Goal: Task Accomplishment & Management: Complete application form

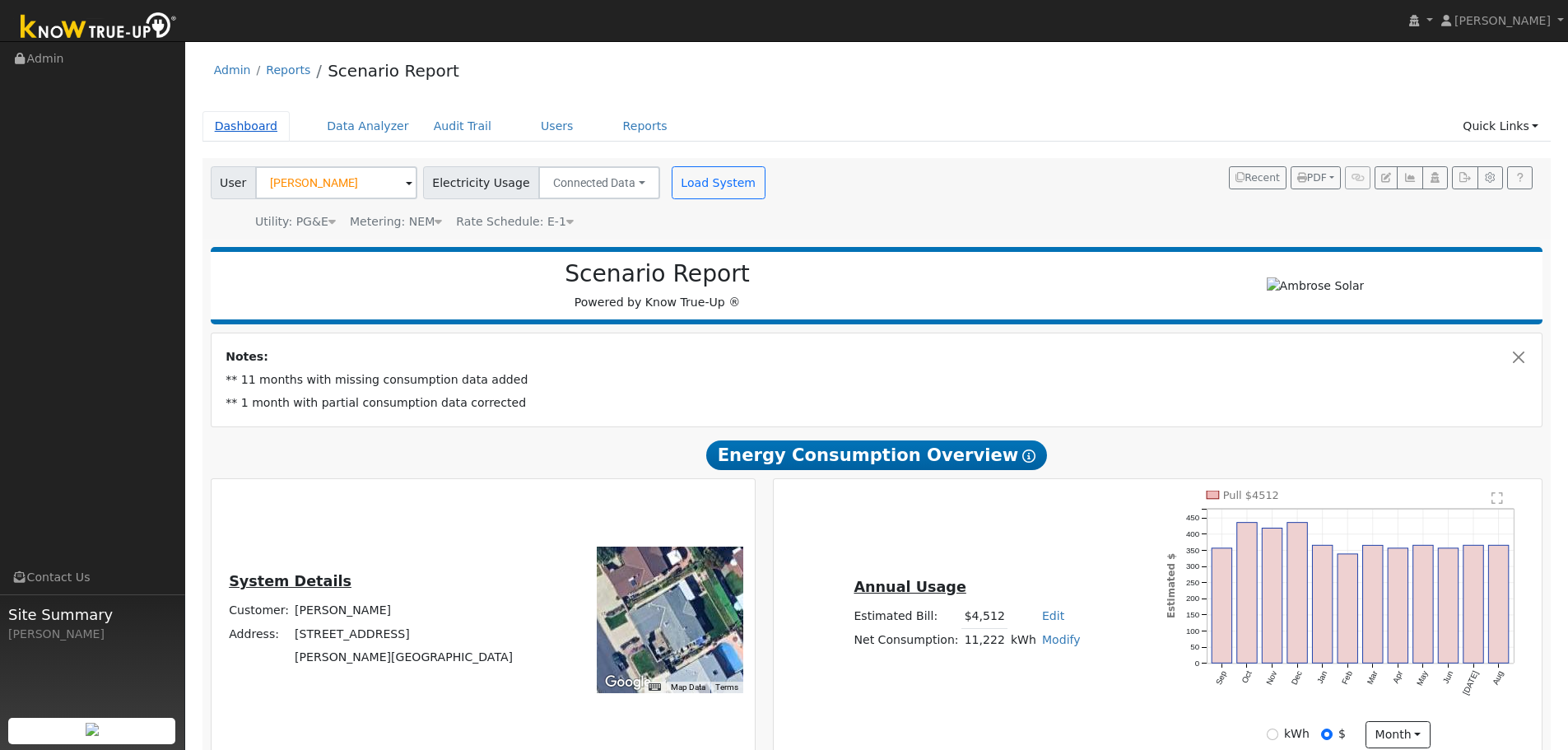
drag, startPoint x: 0, startPoint y: 0, endPoint x: 259, endPoint y: 128, distance: 288.9
click at [259, 128] on link "Dashboard" at bounding box center [246, 126] width 88 height 31
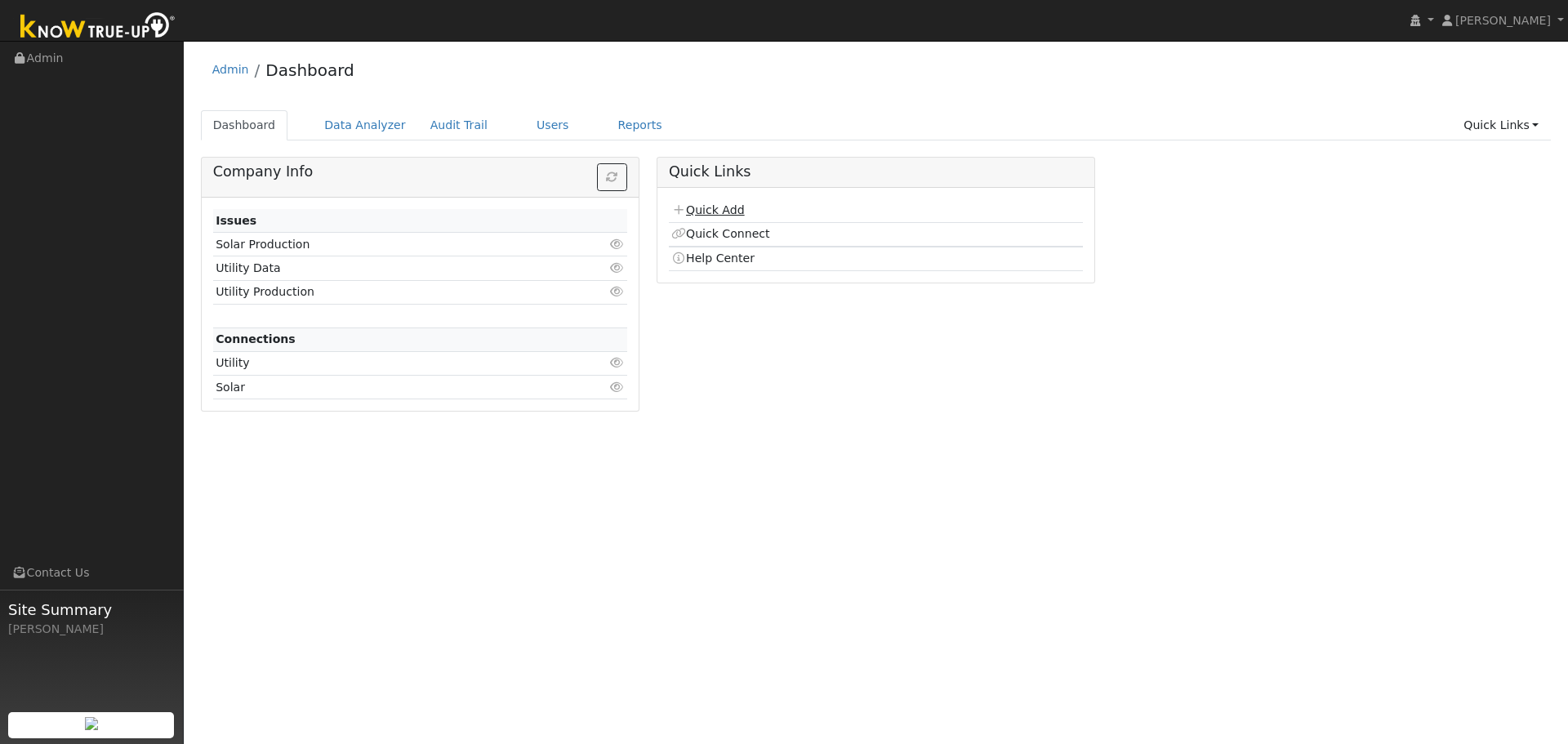
click at [700, 214] on link "Quick Add" at bounding box center [708, 210] width 73 height 13
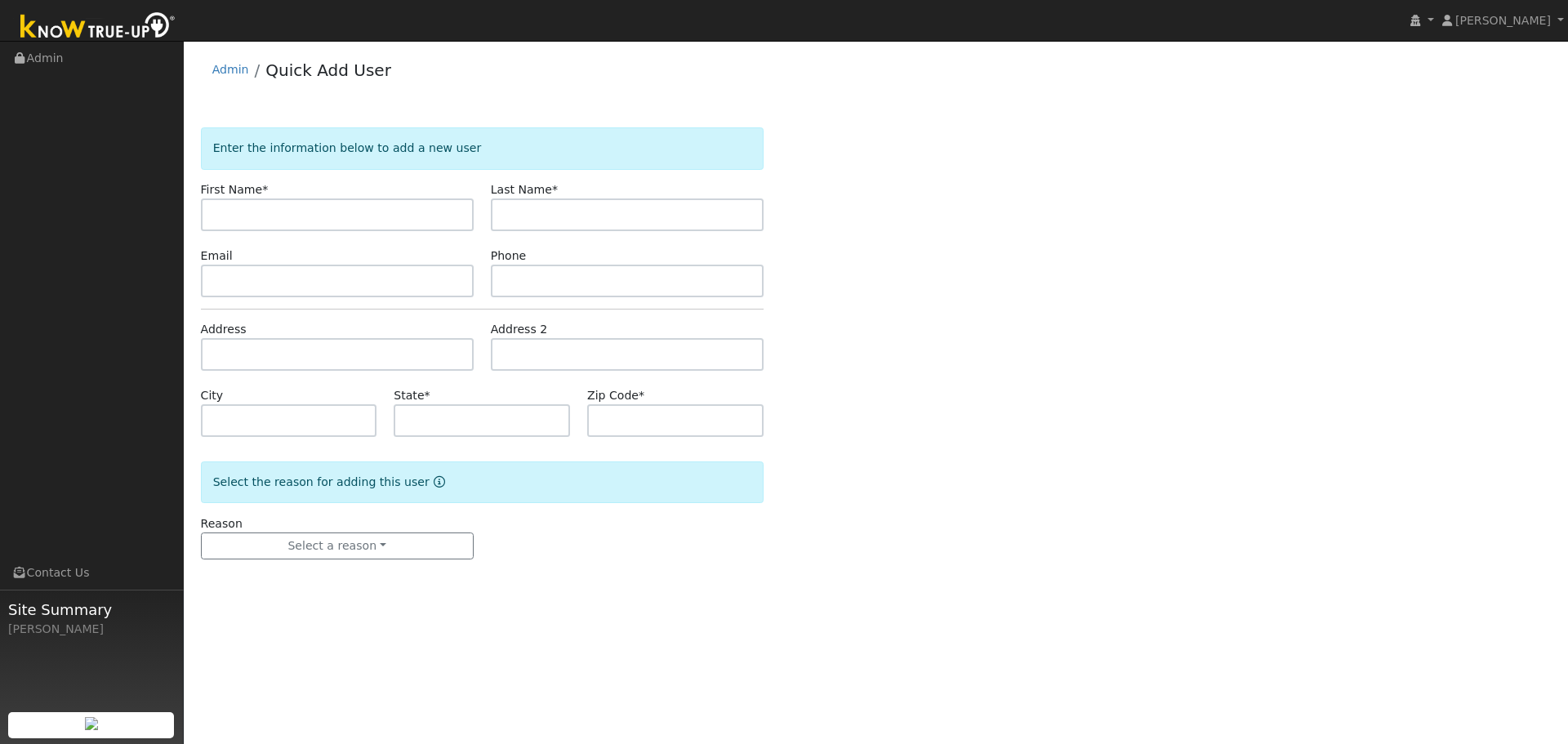
click at [285, 213] on input "text" at bounding box center [336, 214] width 273 height 32
type input "[PERSON_NAME]"
click at [517, 219] on input "Oopeza" at bounding box center [626, 214] width 273 height 32
type input "[PERSON_NAME]"
click at [257, 270] on input "text" at bounding box center [336, 280] width 273 height 32
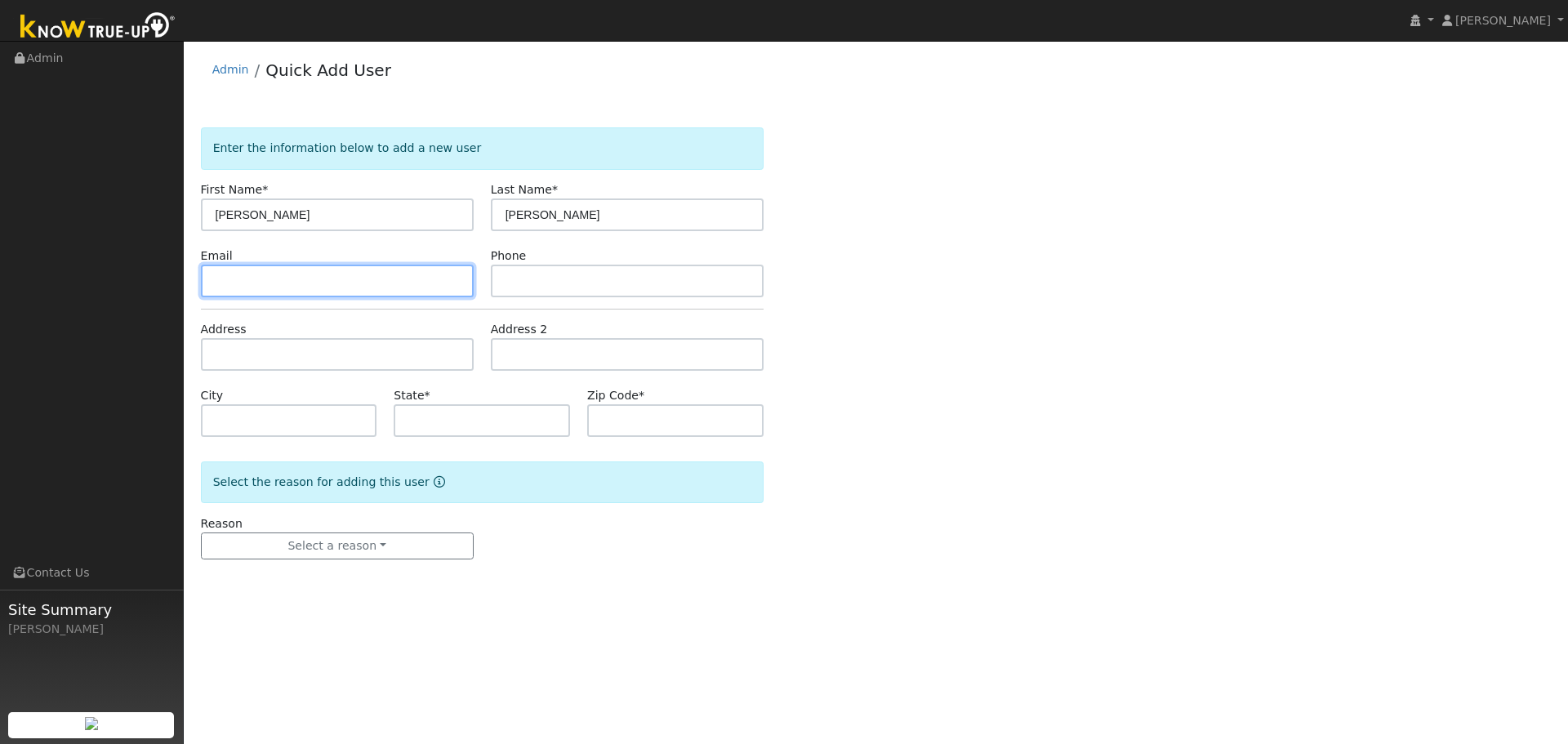
paste input "[EMAIL_ADDRESS][DOMAIN_NAME]"
type input "[EMAIL_ADDRESS][DOMAIN_NAME]"
click at [588, 261] on div "Phone" at bounding box center [627, 273] width 290 height 50
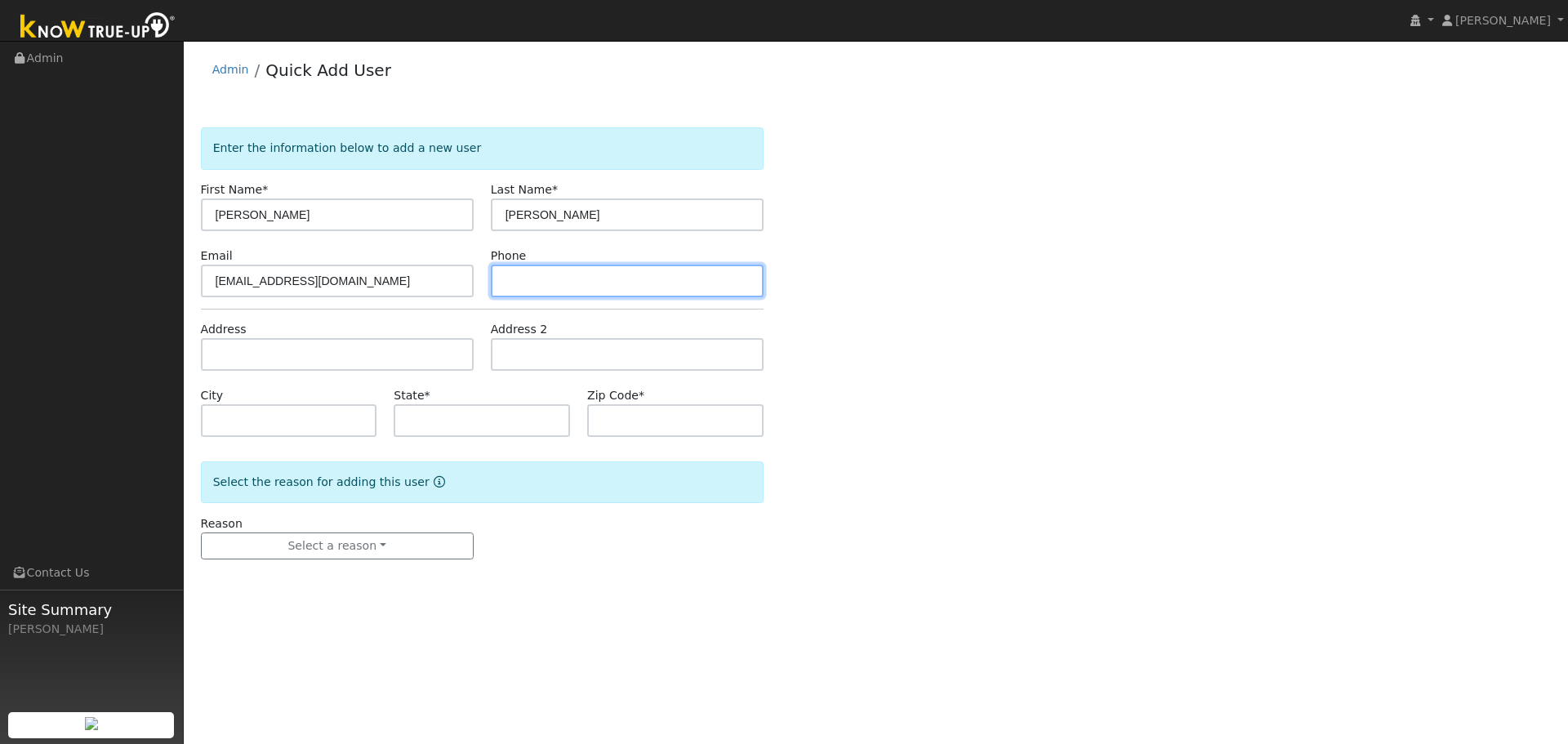
click at [574, 276] on input "text" at bounding box center [626, 280] width 273 height 32
paste input "(707) 434-3665"
type input "(707) 434-3665"
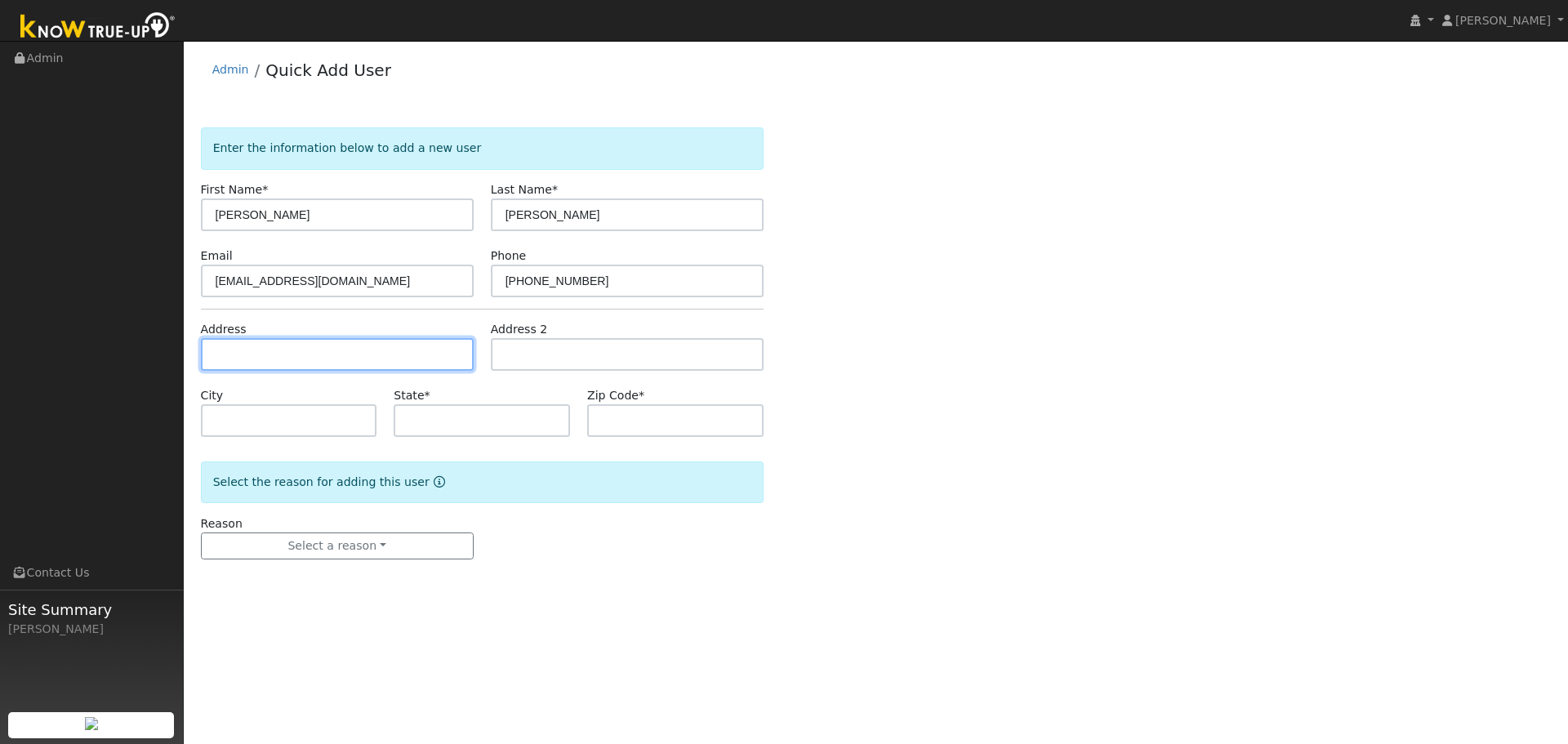
click at [288, 361] on input "text" at bounding box center [336, 354] width 273 height 32
paste input "4383 Olive Ave"
type input "4383 Olive Avenue"
type input "Fairfield"
type input "CA"
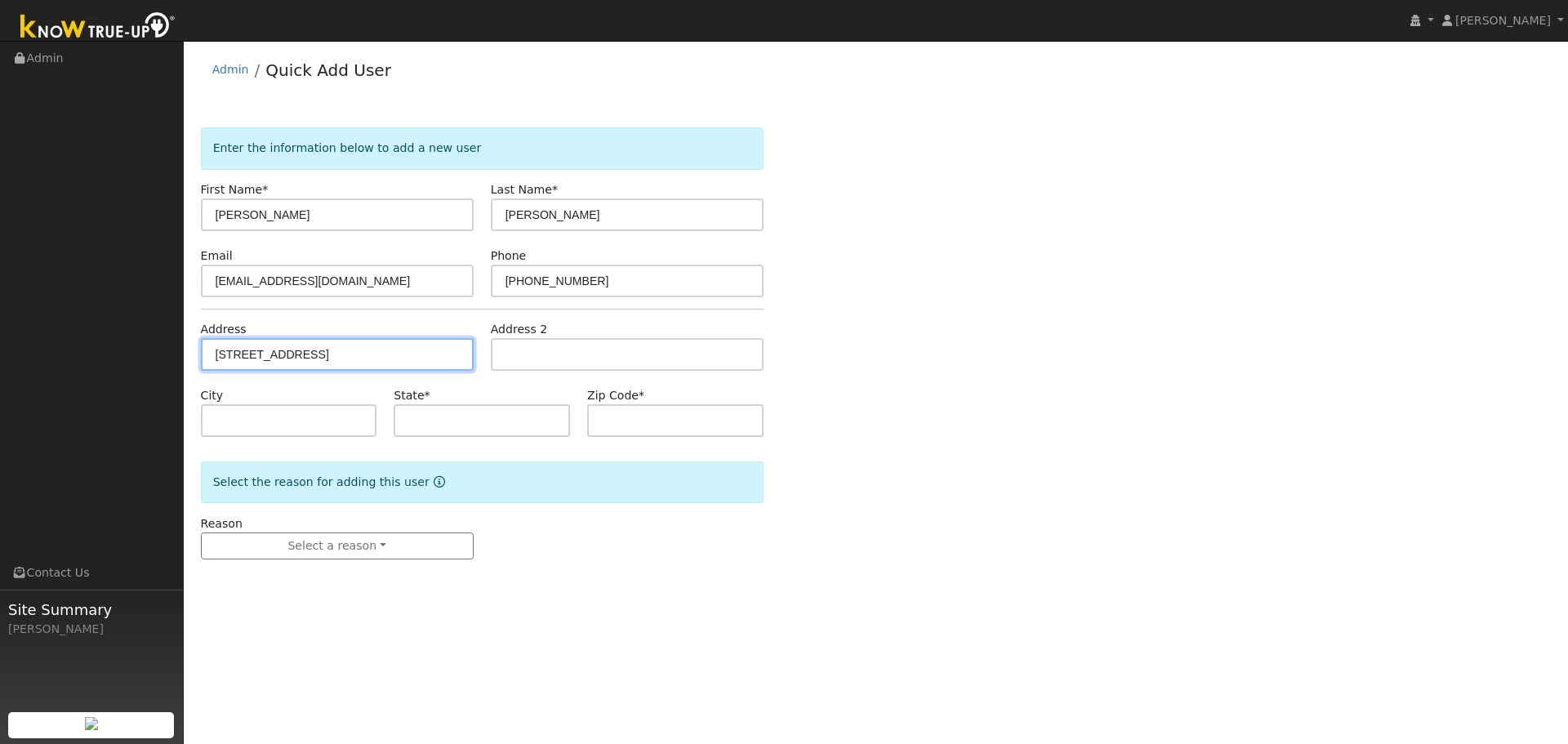
type input "94533"
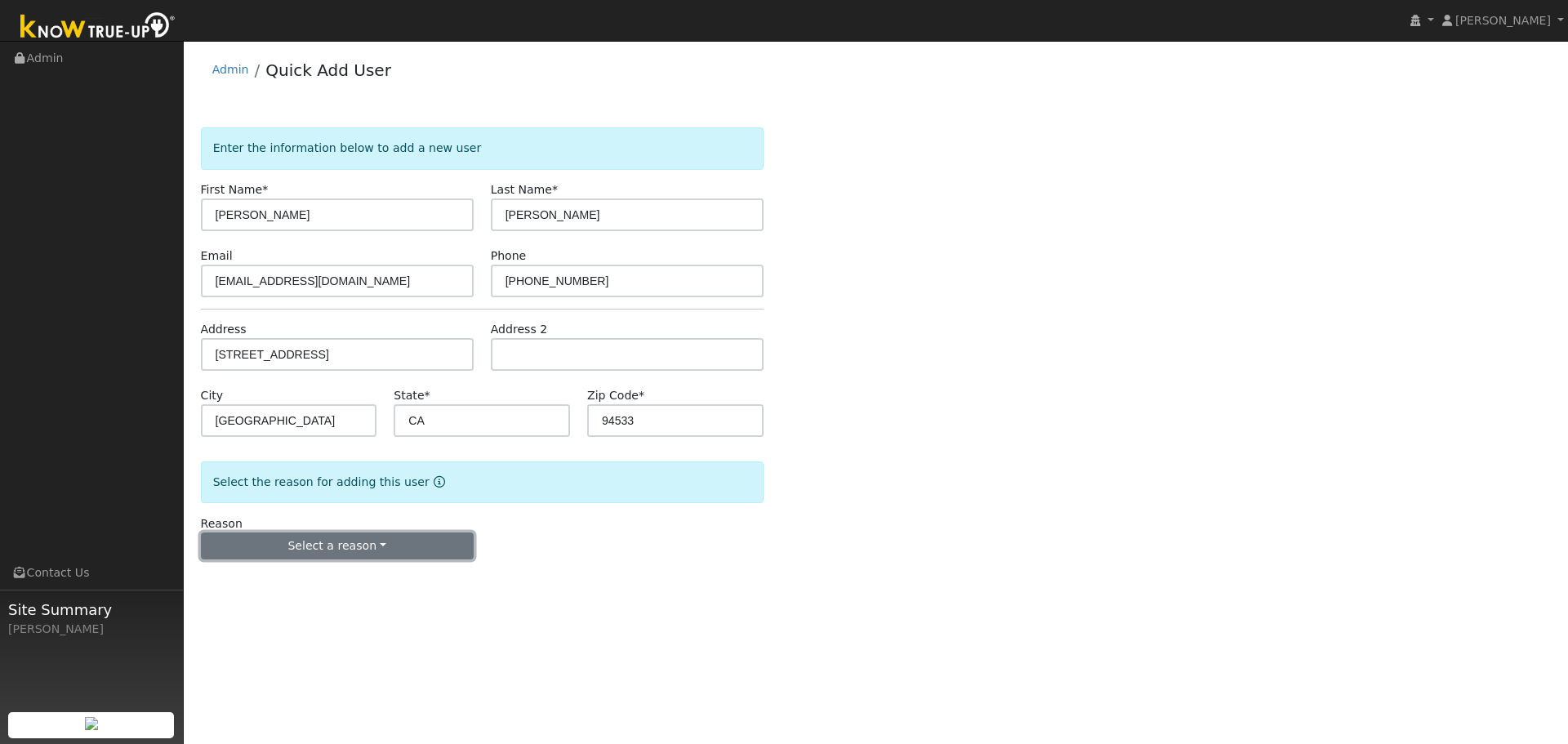
click at [285, 545] on button "Select a reason" at bounding box center [336, 546] width 273 height 28
click at [269, 582] on link "New lead" at bounding box center [291, 579] width 180 height 23
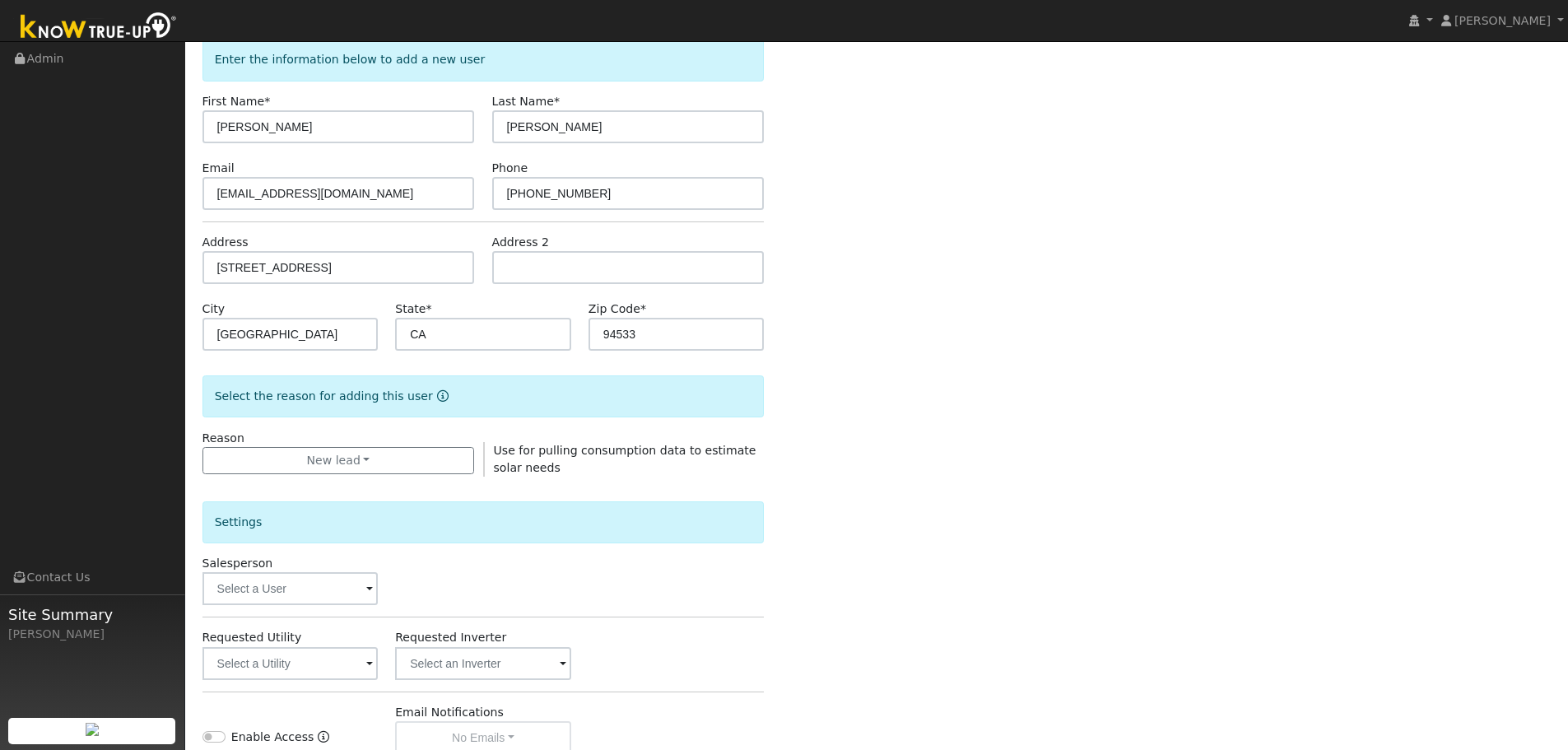
scroll to position [316, 0]
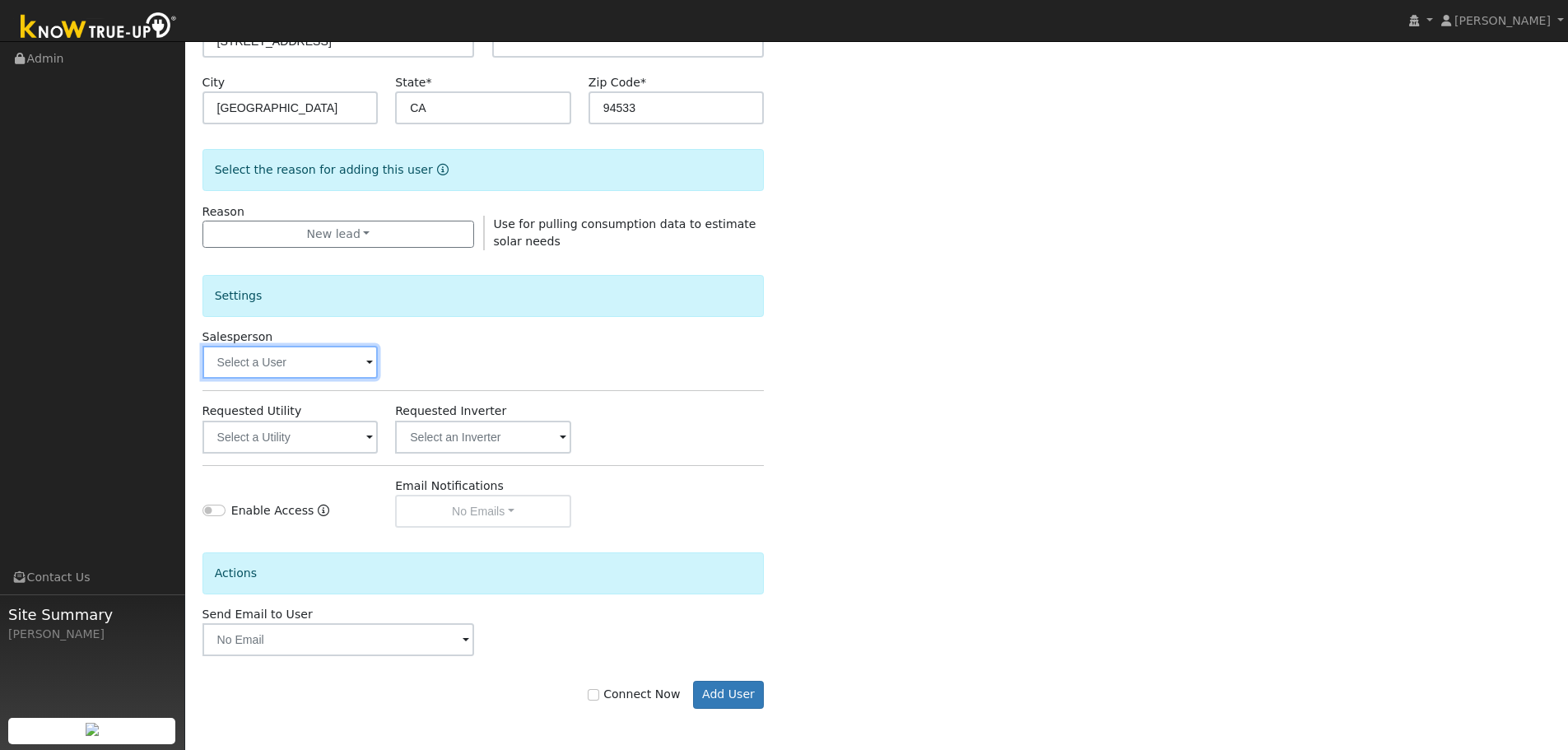
click at [276, 364] on input "text" at bounding box center [290, 361] width 176 height 33
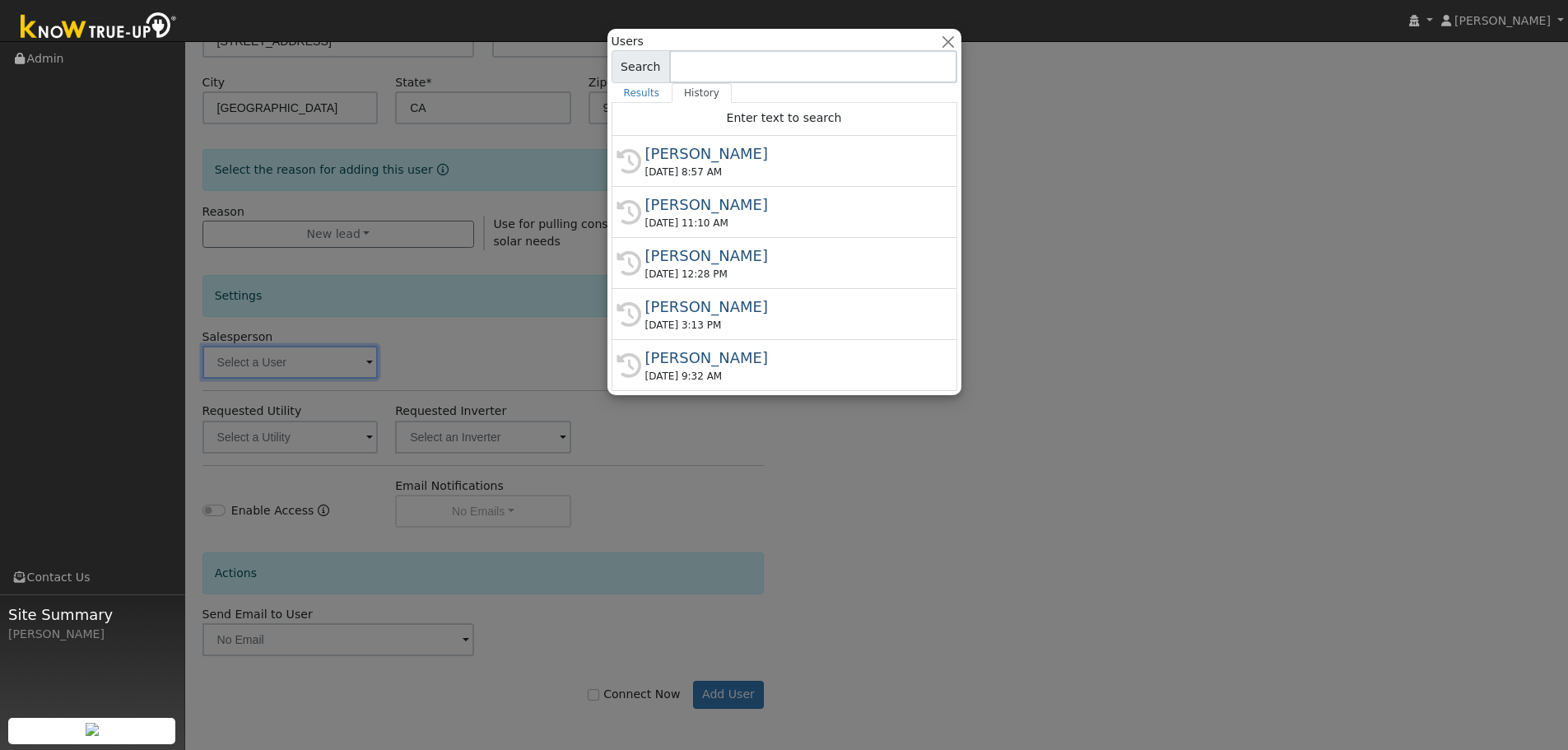
click at [734, 73] on input at bounding box center [813, 66] width 288 height 33
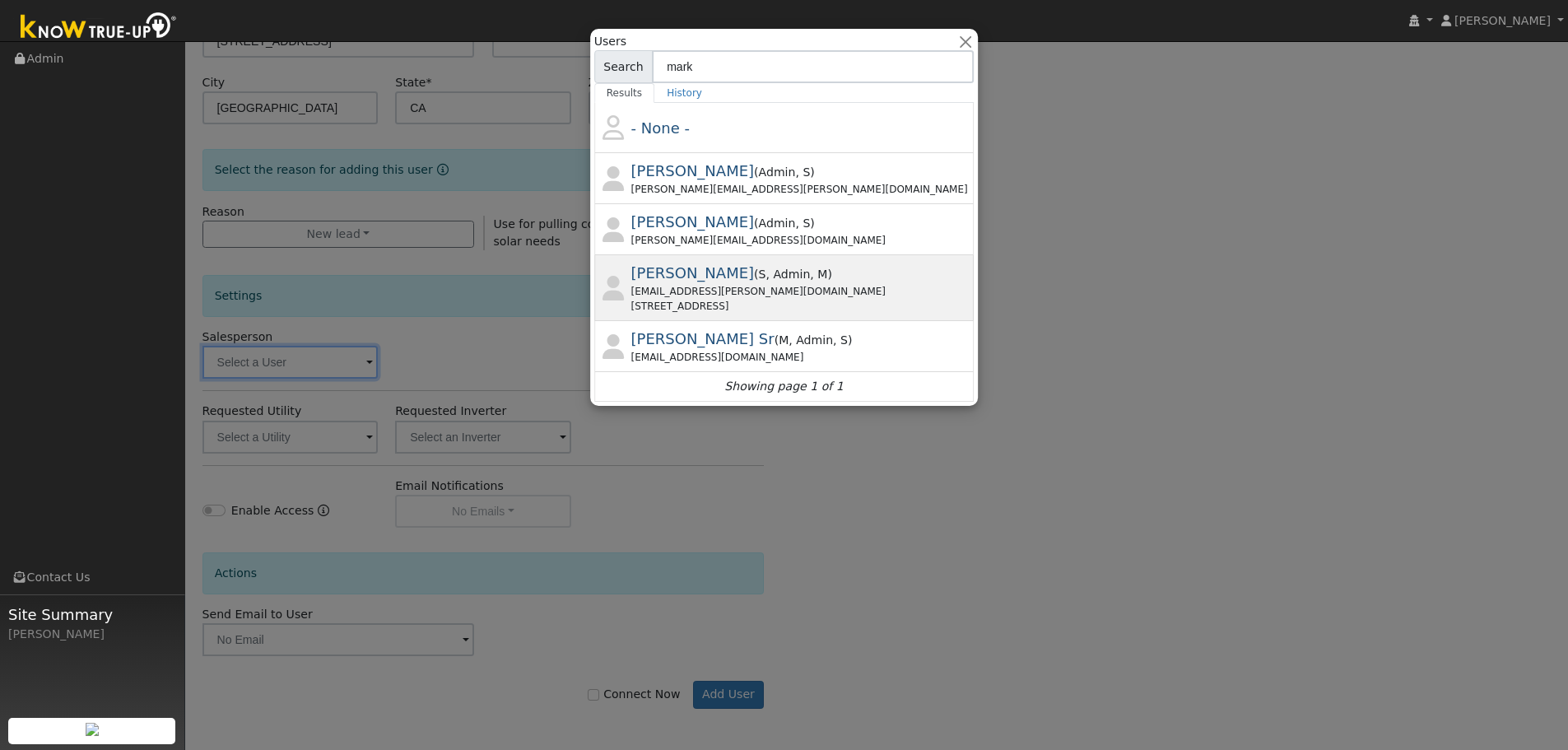
type input "mark"
click at [754, 280] on span "( S , Admin , M )" at bounding box center [793, 274] width 78 height 13
type input "Mark Schroeder"
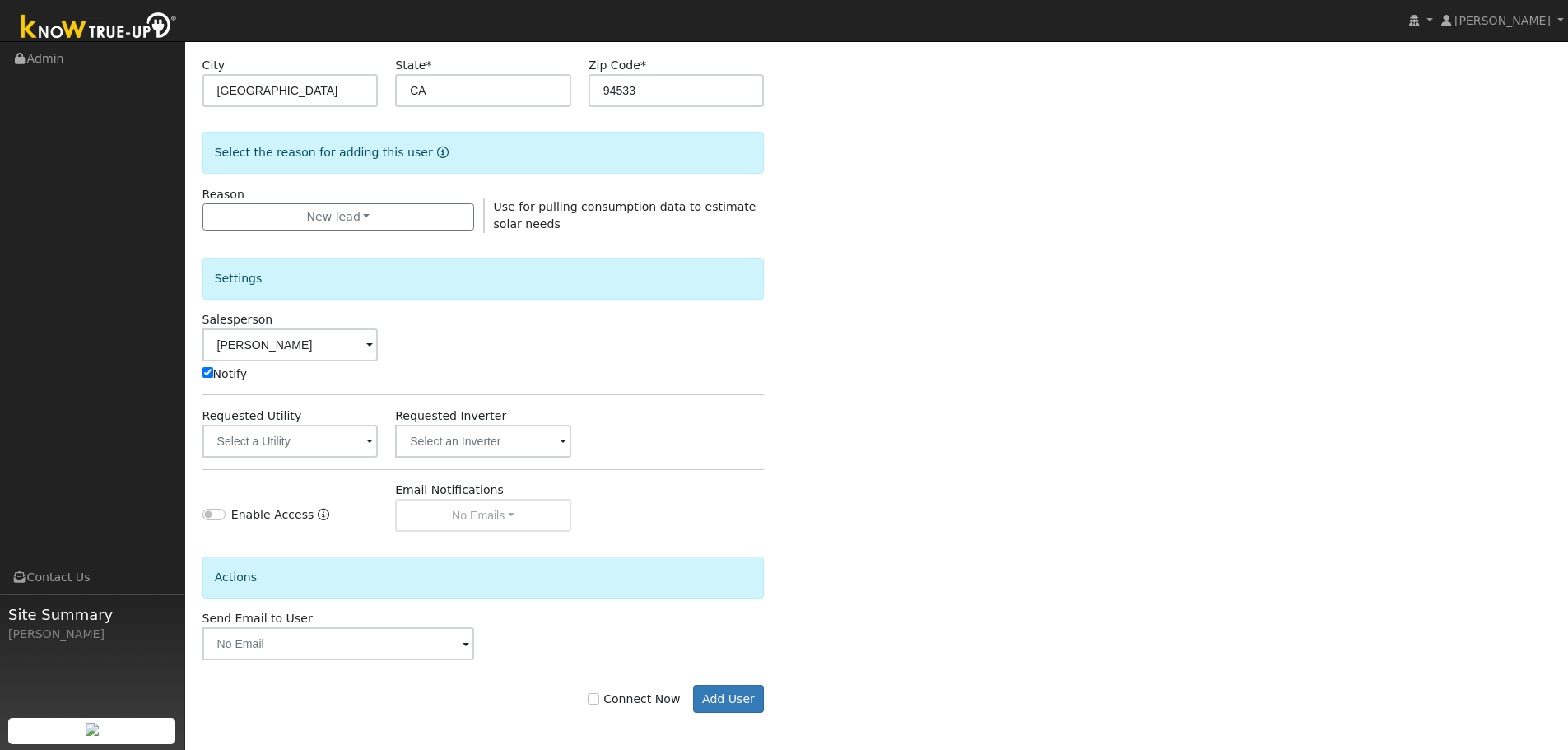
scroll to position [337, 0]
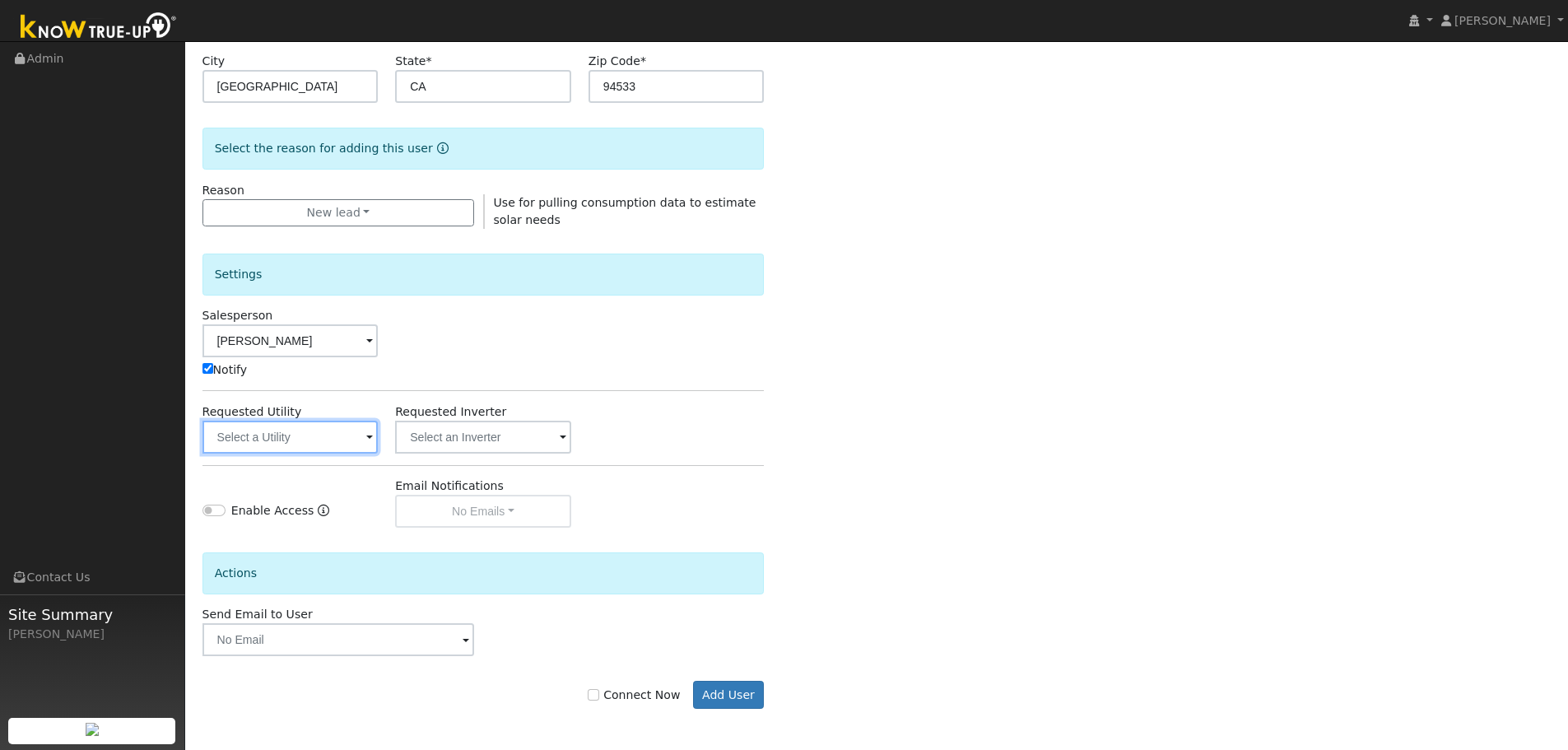
click at [291, 443] on input "text" at bounding box center [290, 437] width 176 height 33
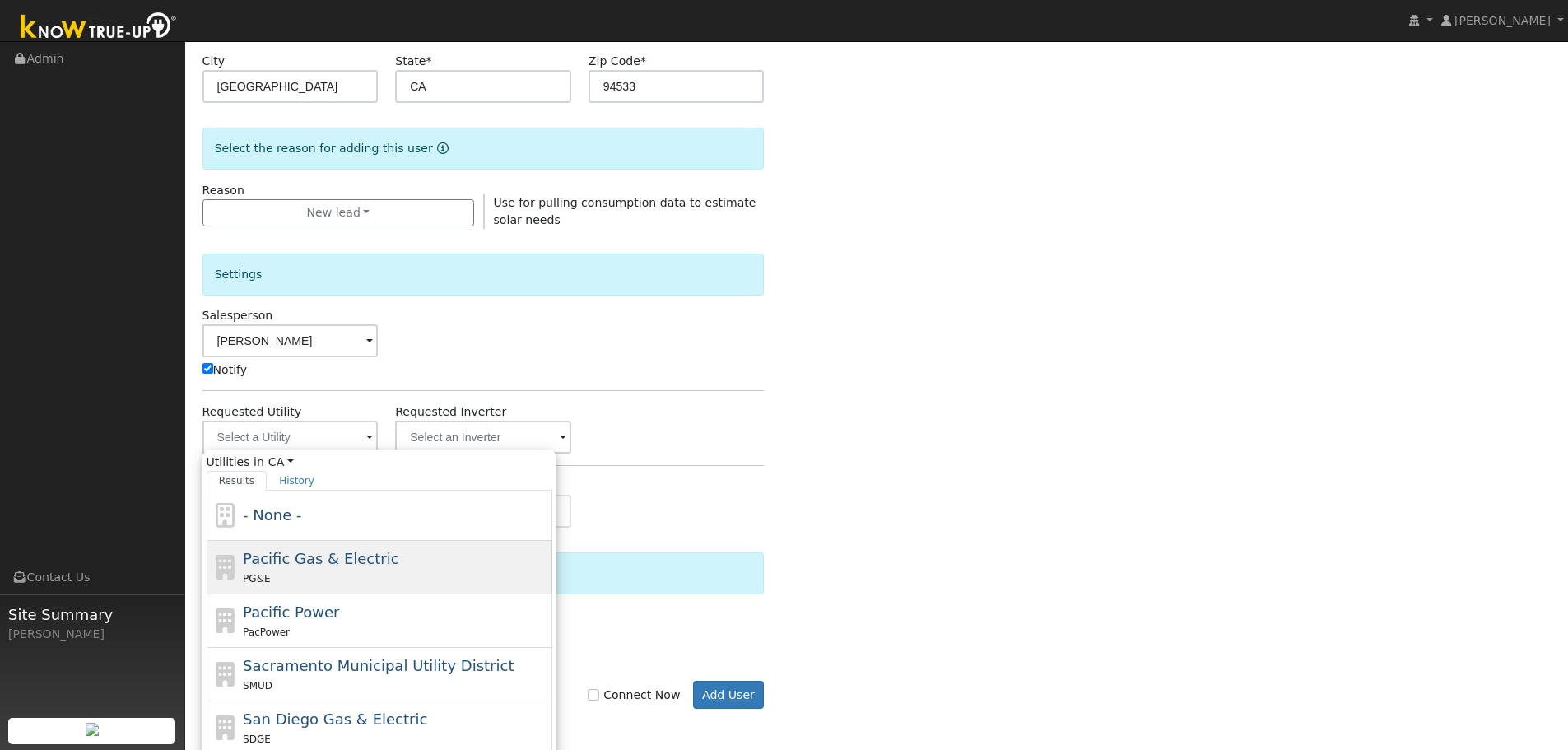
click at [284, 558] on span "Pacific Gas & Electric" at bounding box center [320, 558] width 155 height 18
type input "Pacific Gas & Electric"
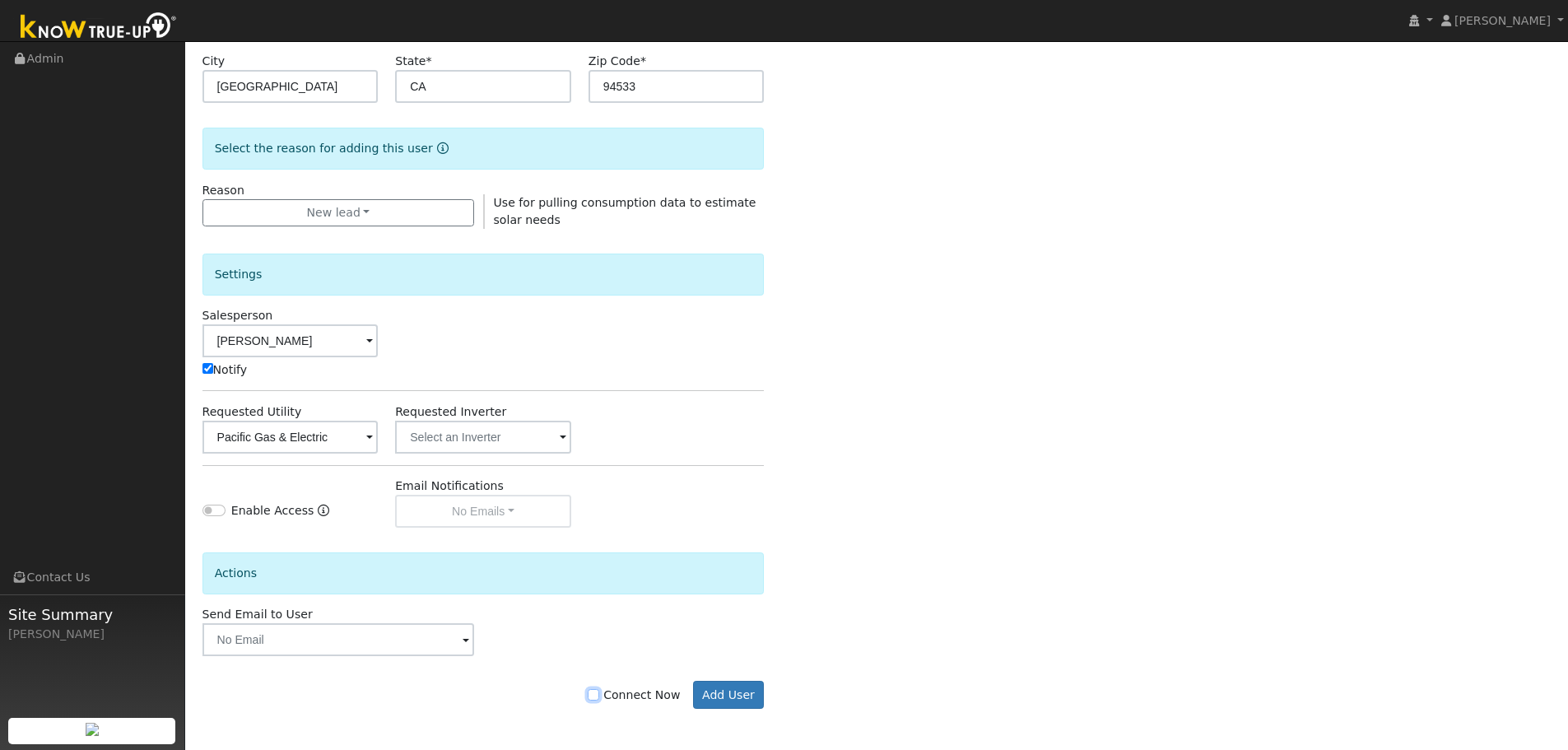
click at [599, 690] on input "Connect Now" at bounding box center [593, 695] width 11 height 11
checkbox input "true"
click at [755, 691] on button "Add User" at bounding box center [728, 695] width 72 height 28
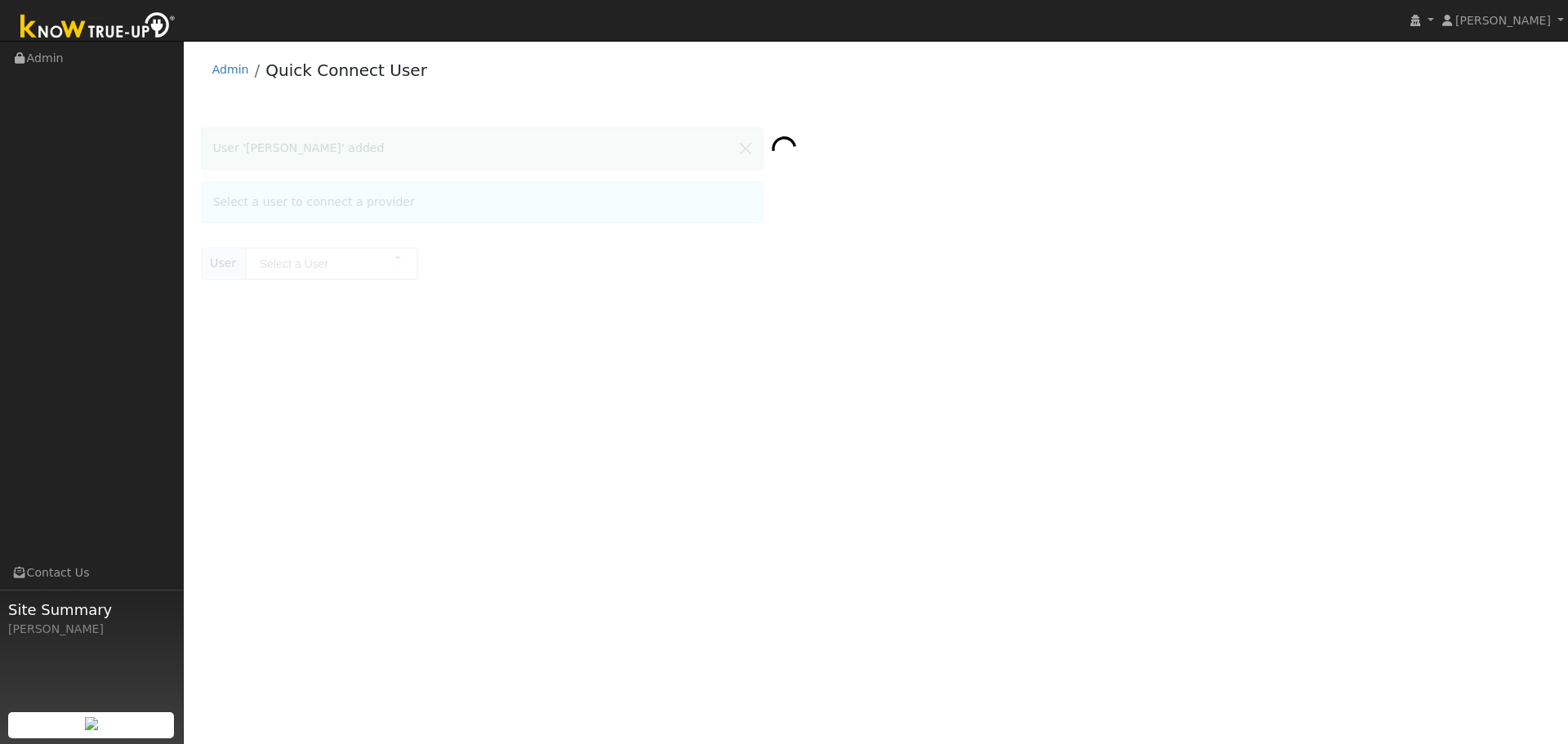
type input "[PERSON_NAME]"
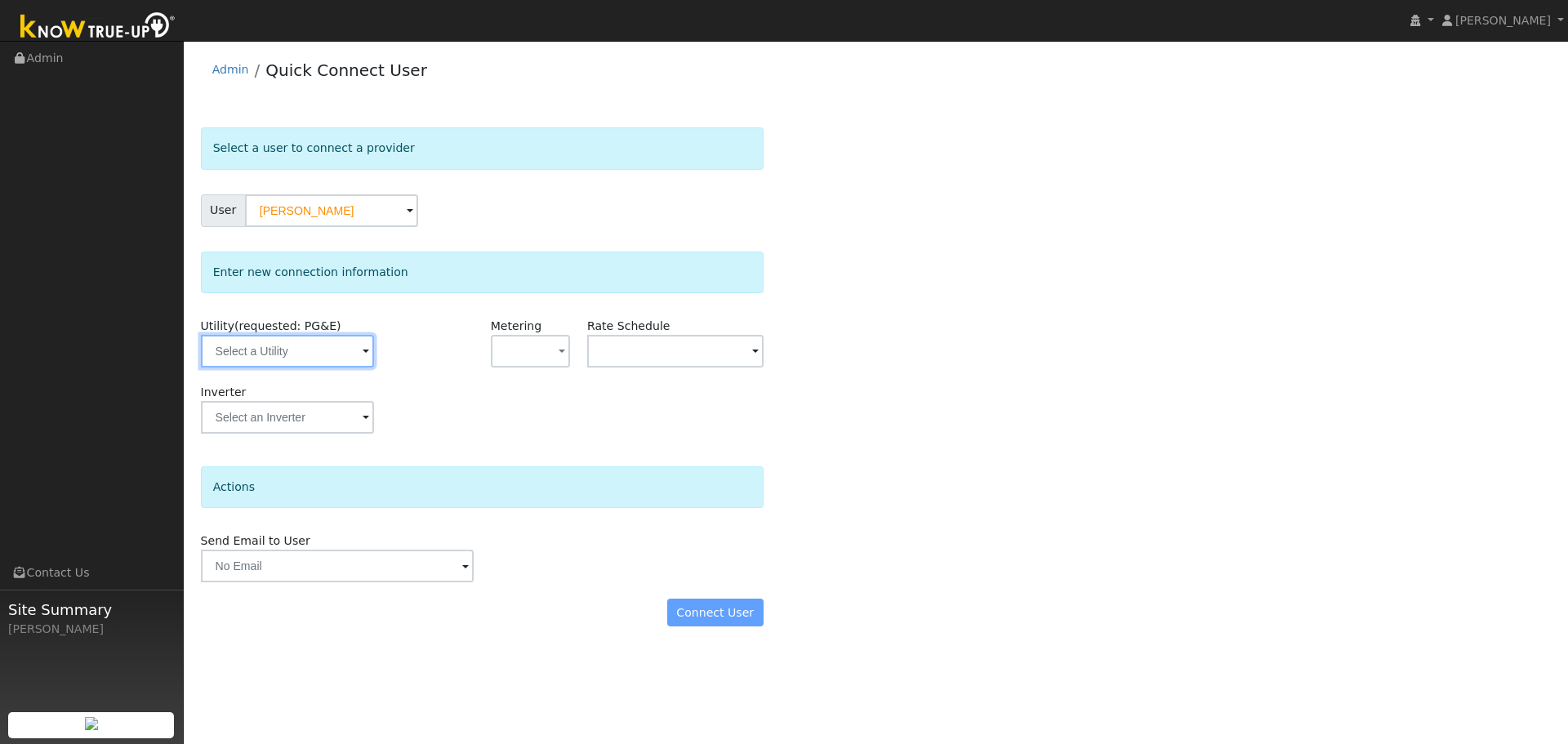
click at [271, 360] on input "text" at bounding box center [286, 350] width 173 height 32
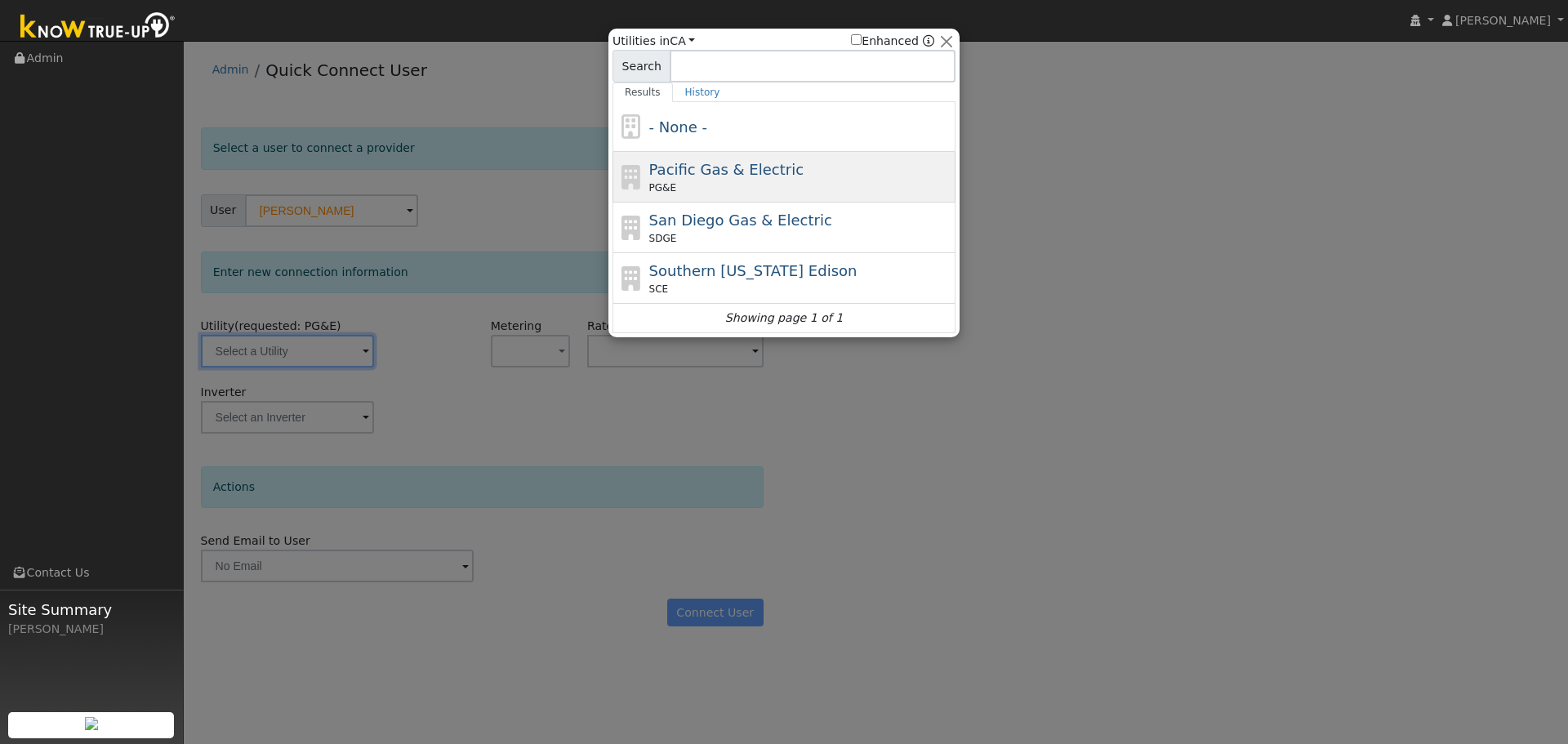
click at [720, 188] on div "PG&E" at bounding box center [801, 188] width 303 height 15
type input "PG&E"
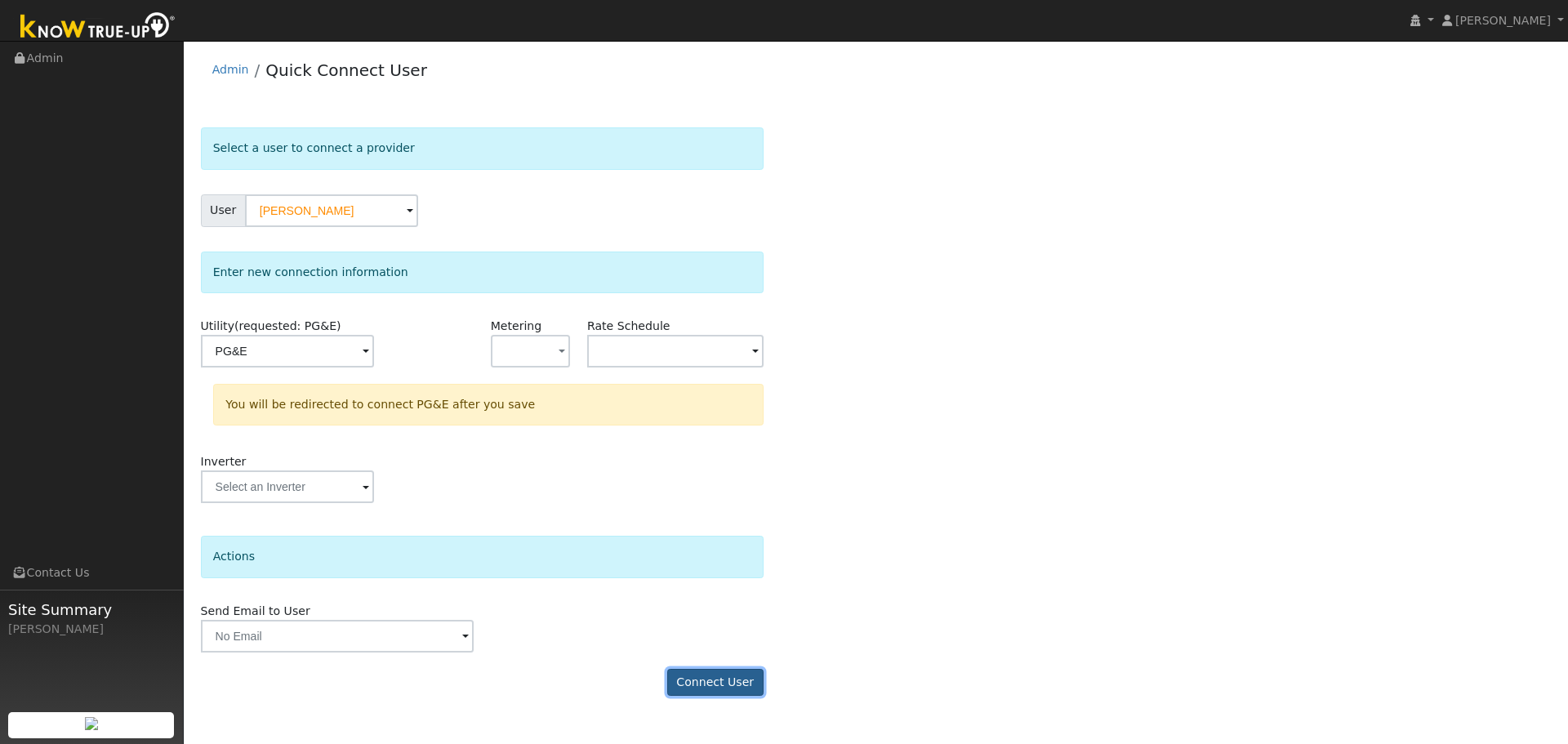
click at [708, 686] on button "Connect User" at bounding box center [715, 683] width 96 height 28
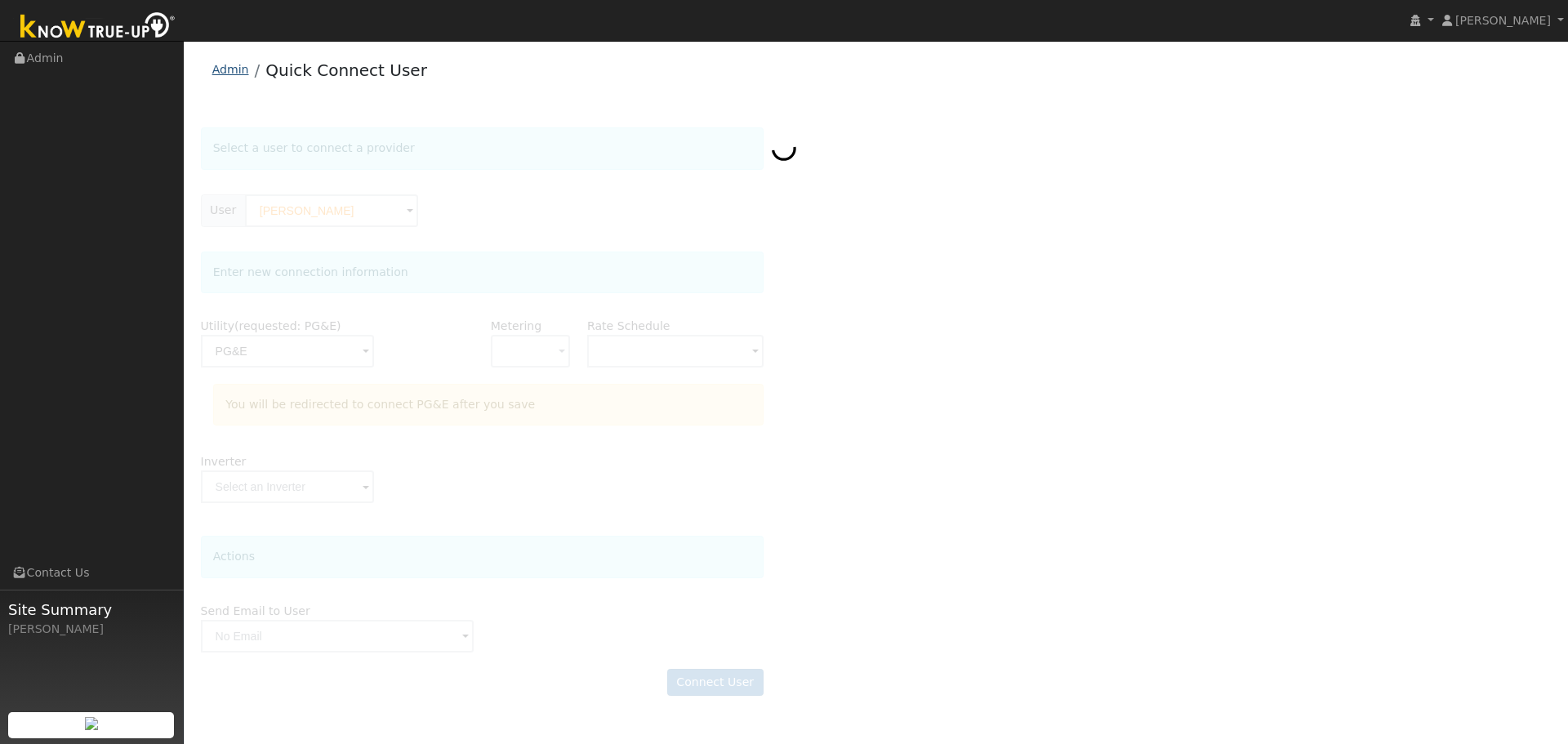
click at [220, 70] on link "Admin" at bounding box center [231, 69] width 37 height 13
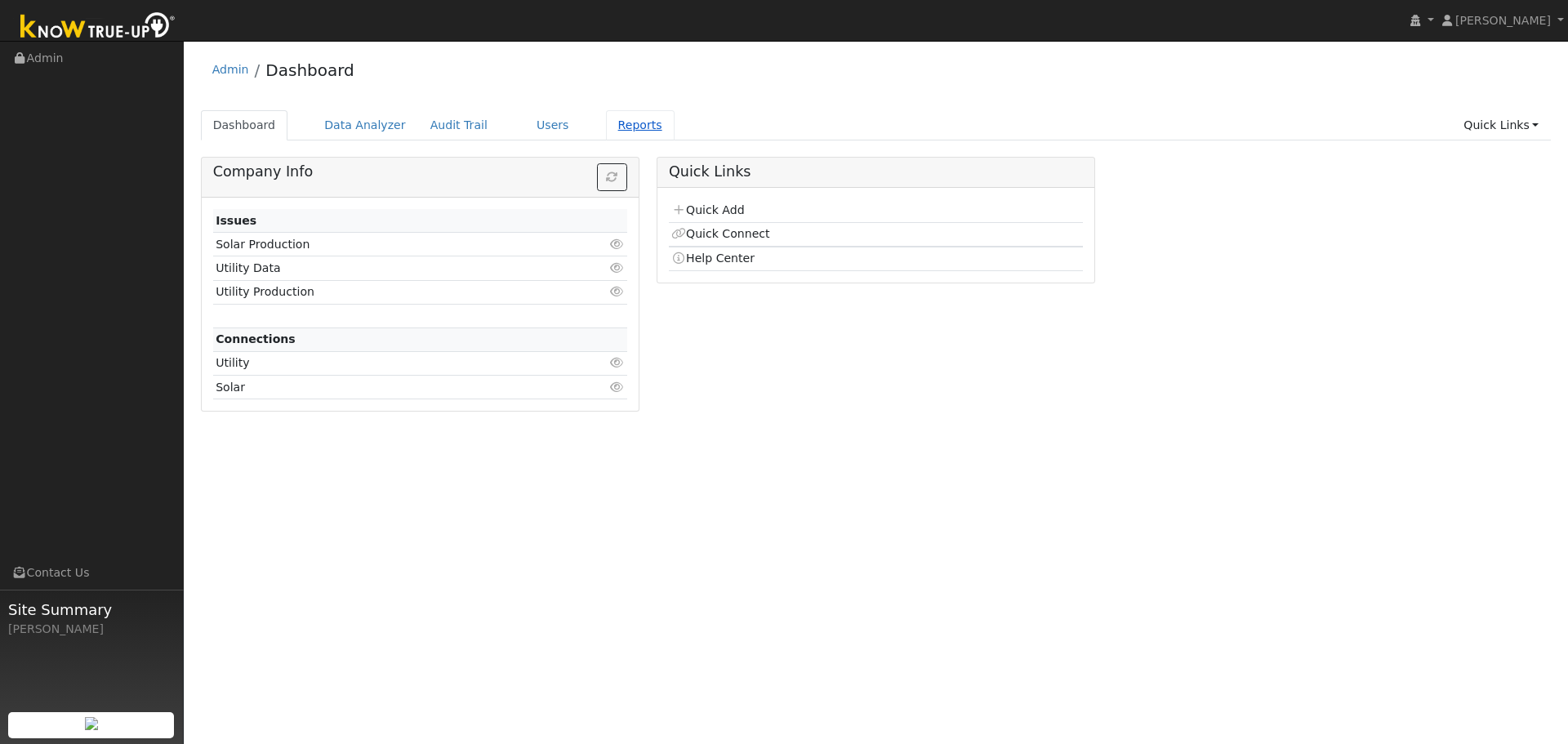
click at [623, 130] on link "Reports" at bounding box center [640, 125] width 68 height 30
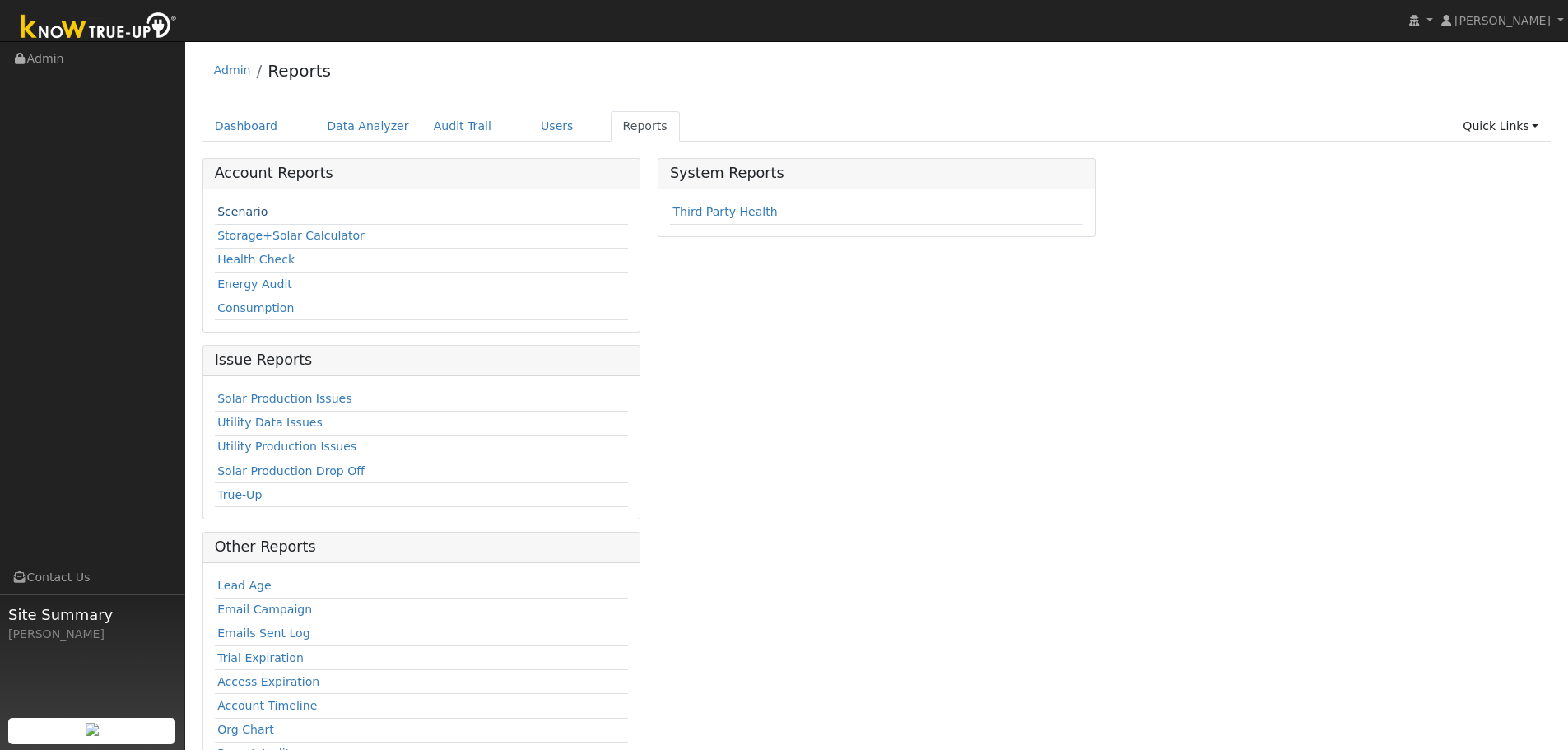
click at [232, 209] on link "Scenario" at bounding box center [242, 211] width 50 height 13
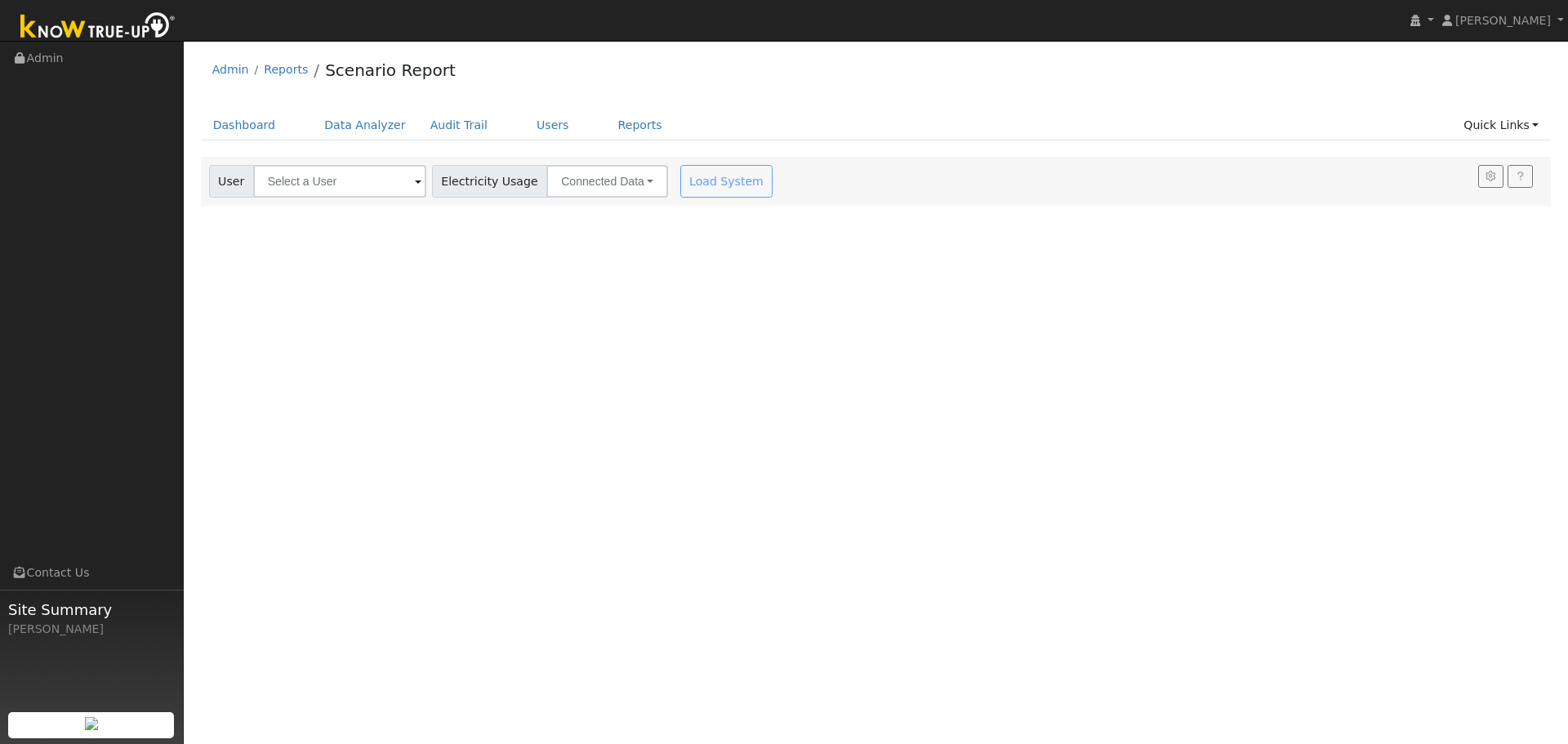
click at [271, 179] on div "Settings My Defaults Temporary My Defaults Company Defaults System Defaults Off…" at bounding box center [876, 181] width 1351 height 49
click at [299, 179] on input "text" at bounding box center [339, 181] width 173 height 32
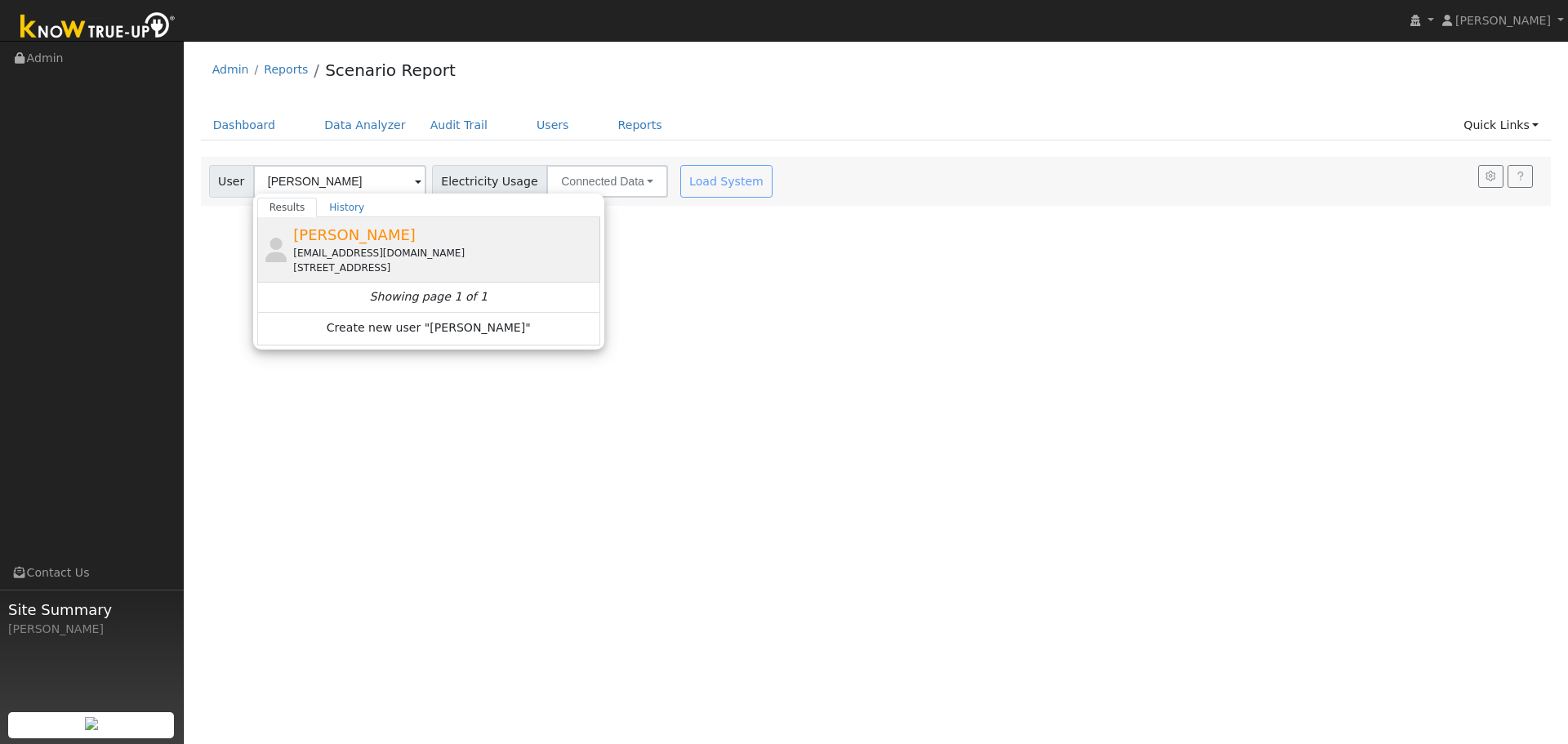
click at [306, 236] on span "[PERSON_NAME]" at bounding box center [354, 235] width 123 height 18
type input "[PERSON_NAME]"
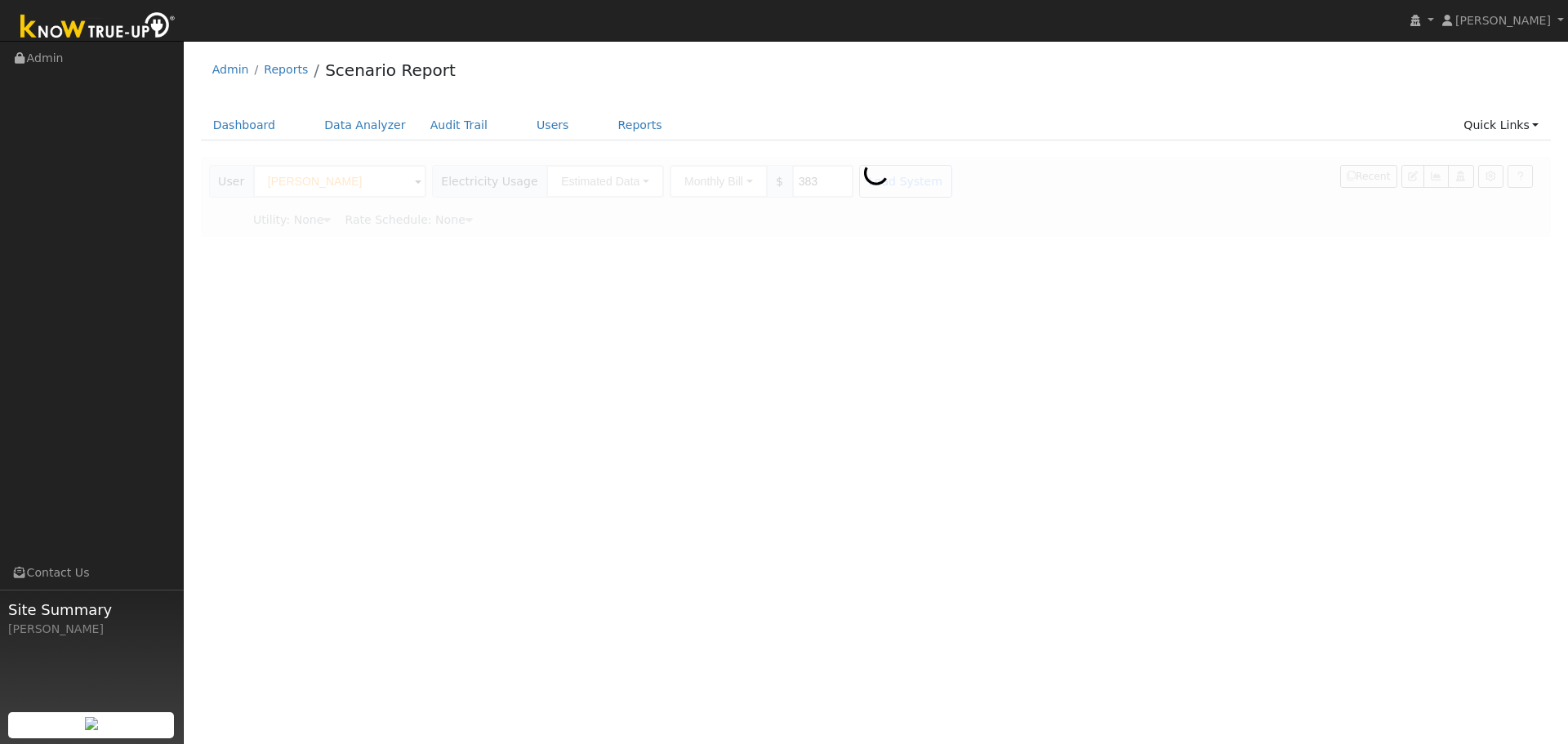
type input "Pacific Gas & Electric"
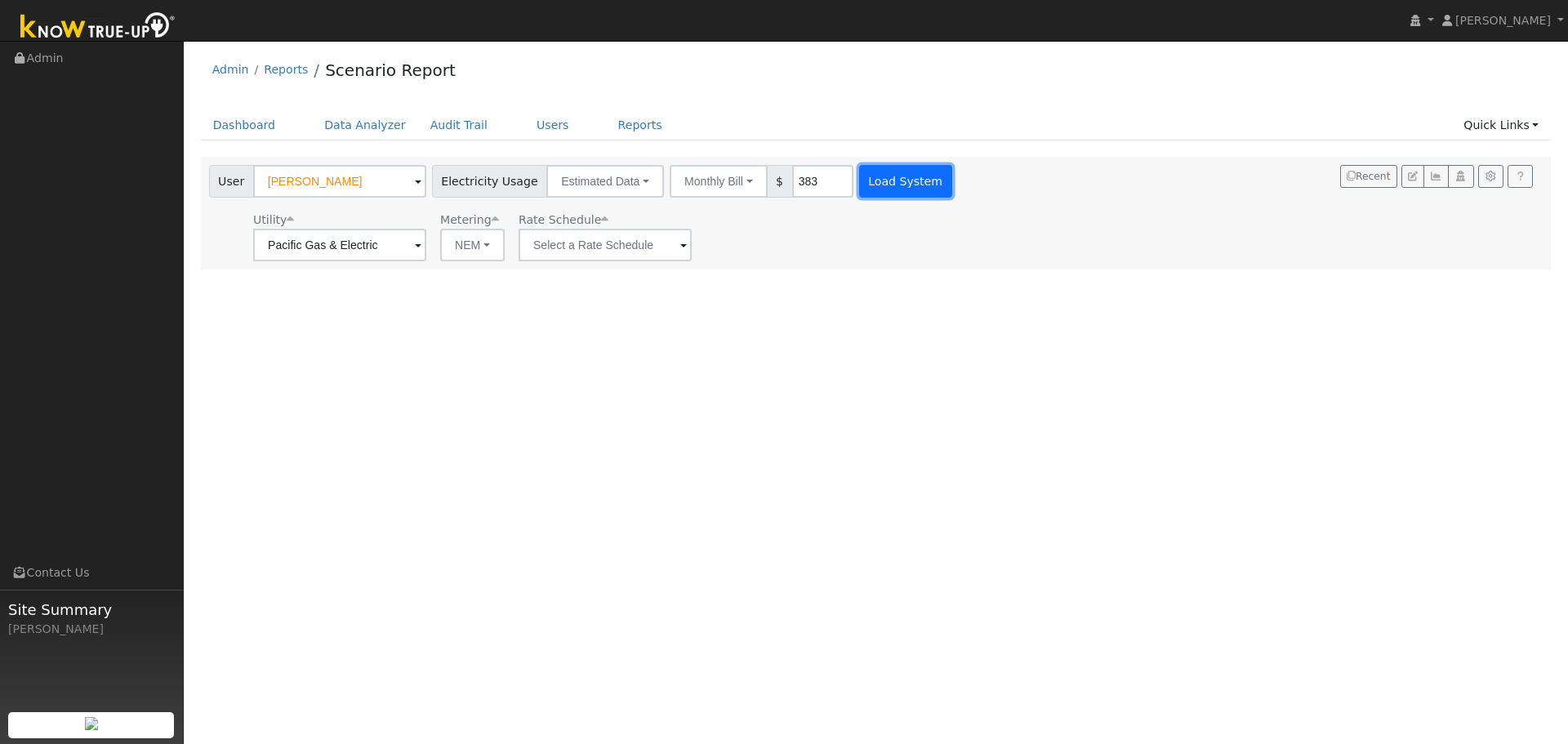
click at [859, 189] on button "Load System" at bounding box center [906, 181] width 93 height 32
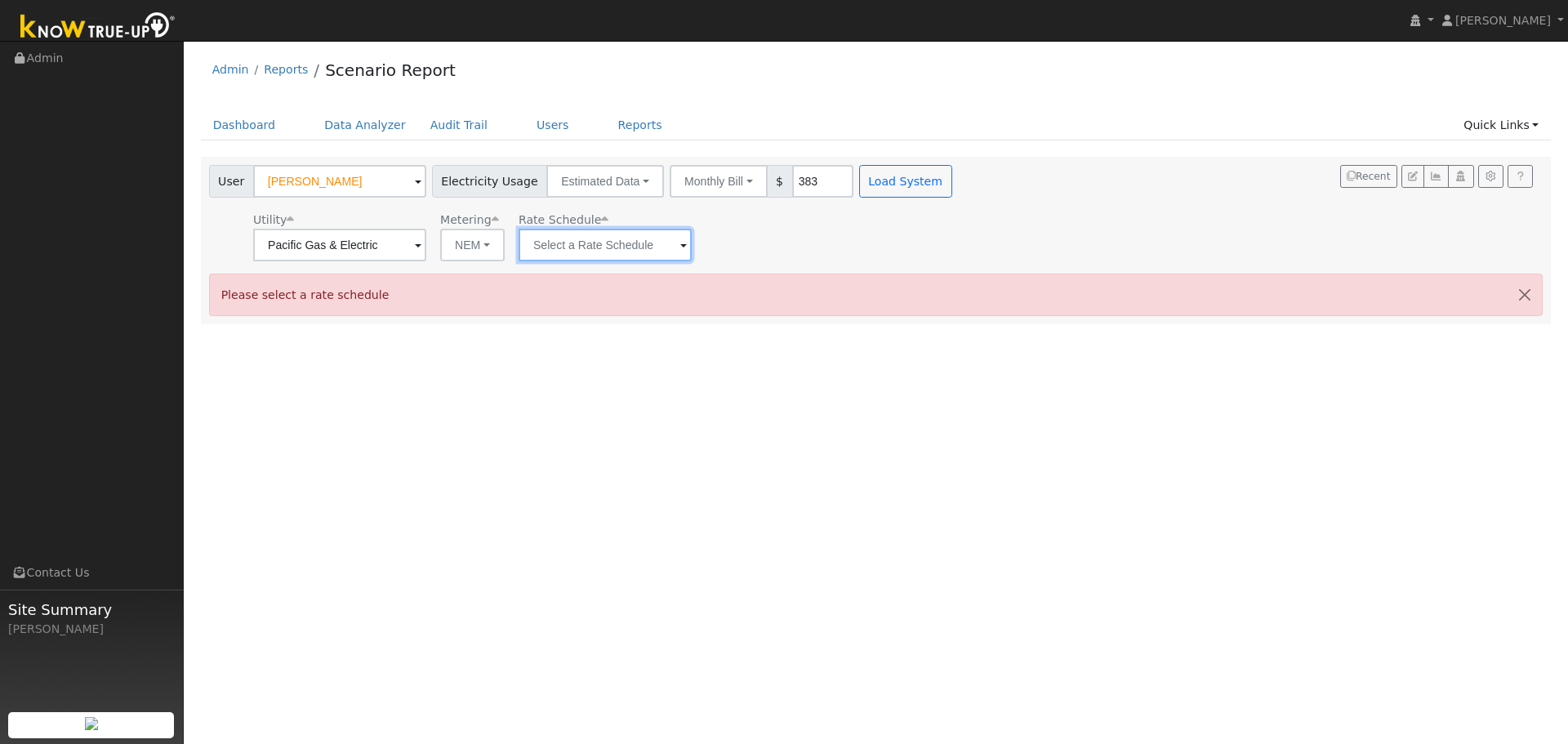
click at [518, 251] on input "text" at bounding box center [604, 244] width 173 height 32
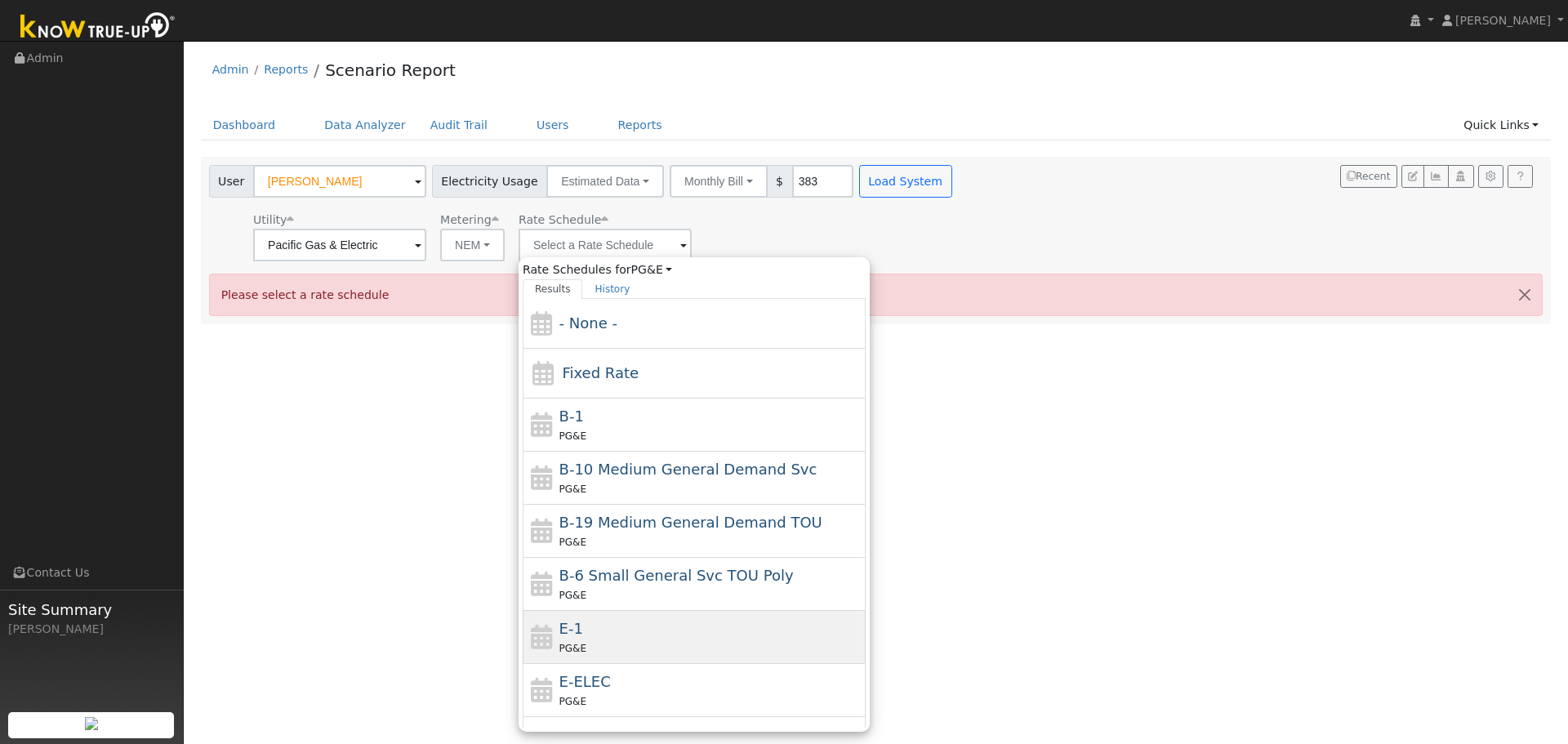
click at [590, 648] on div "PG&E" at bounding box center [711, 648] width 303 height 18
type input "E-1"
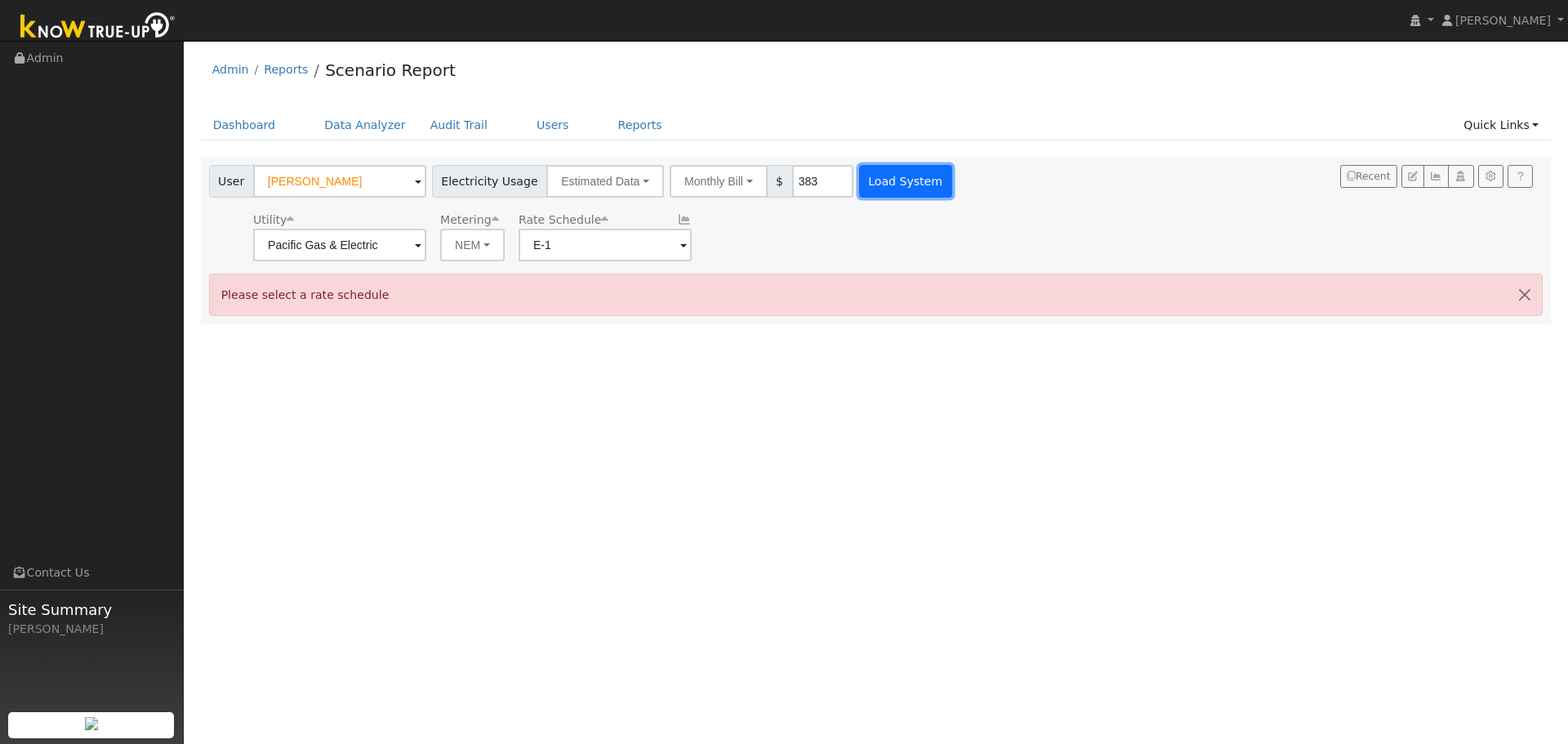
click at [875, 179] on button "Load System" at bounding box center [906, 181] width 93 height 32
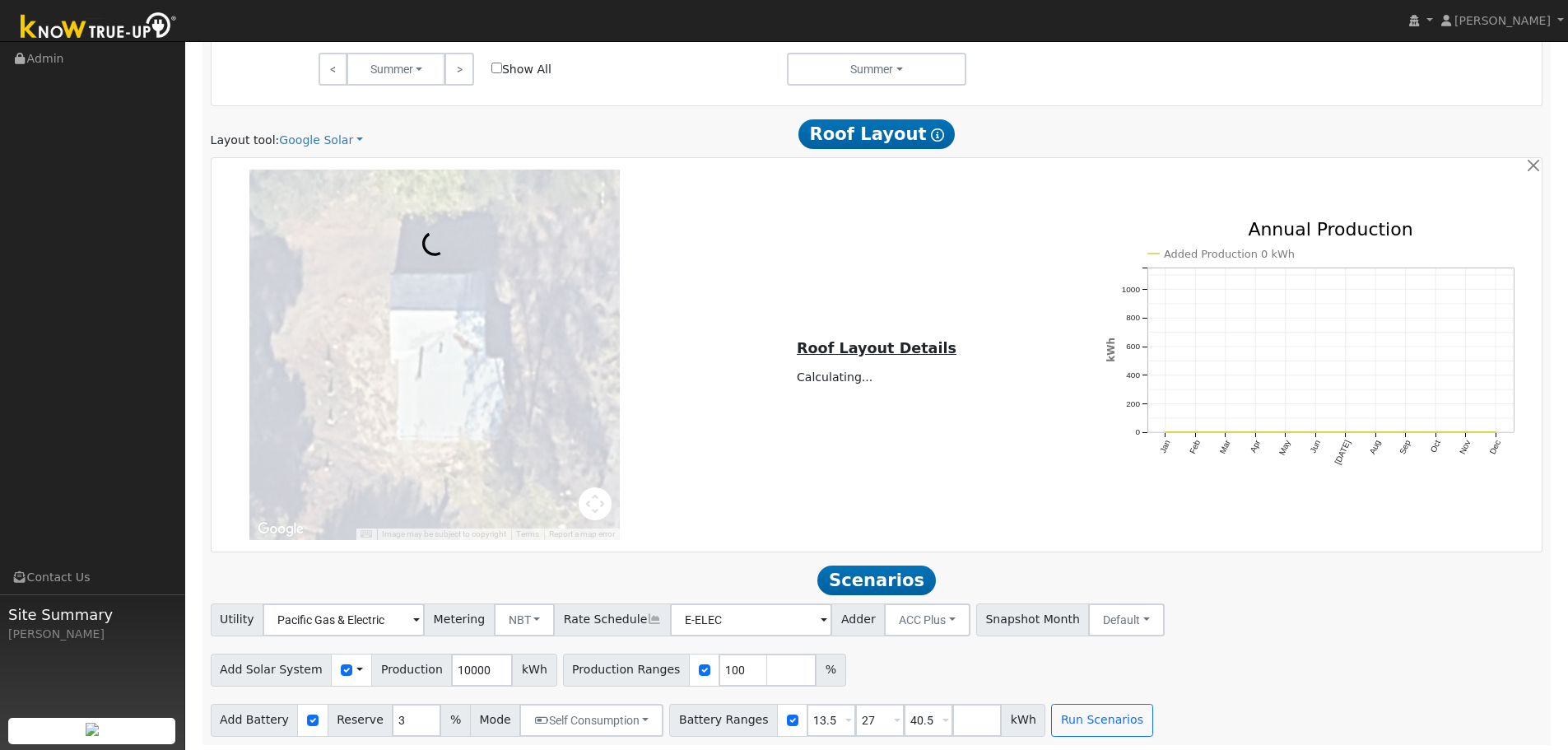
scroll to position [942, 0]
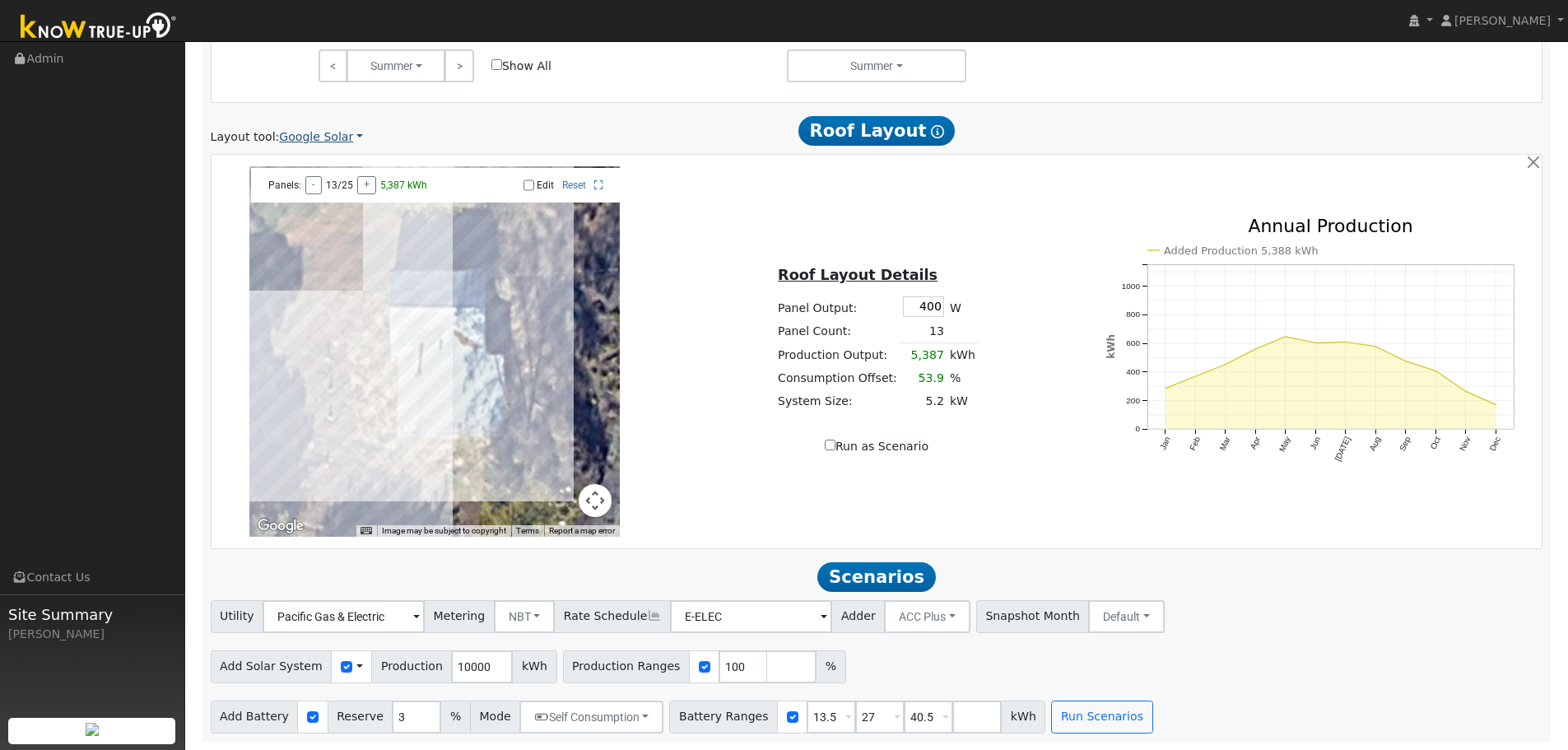
click at [295, 137] on link "Google Solar" at bounding box center [321, 137] width 84 height 18
click at [308, 209] on link "Aurora" at bounding box center [331, 212] width 115 height 23
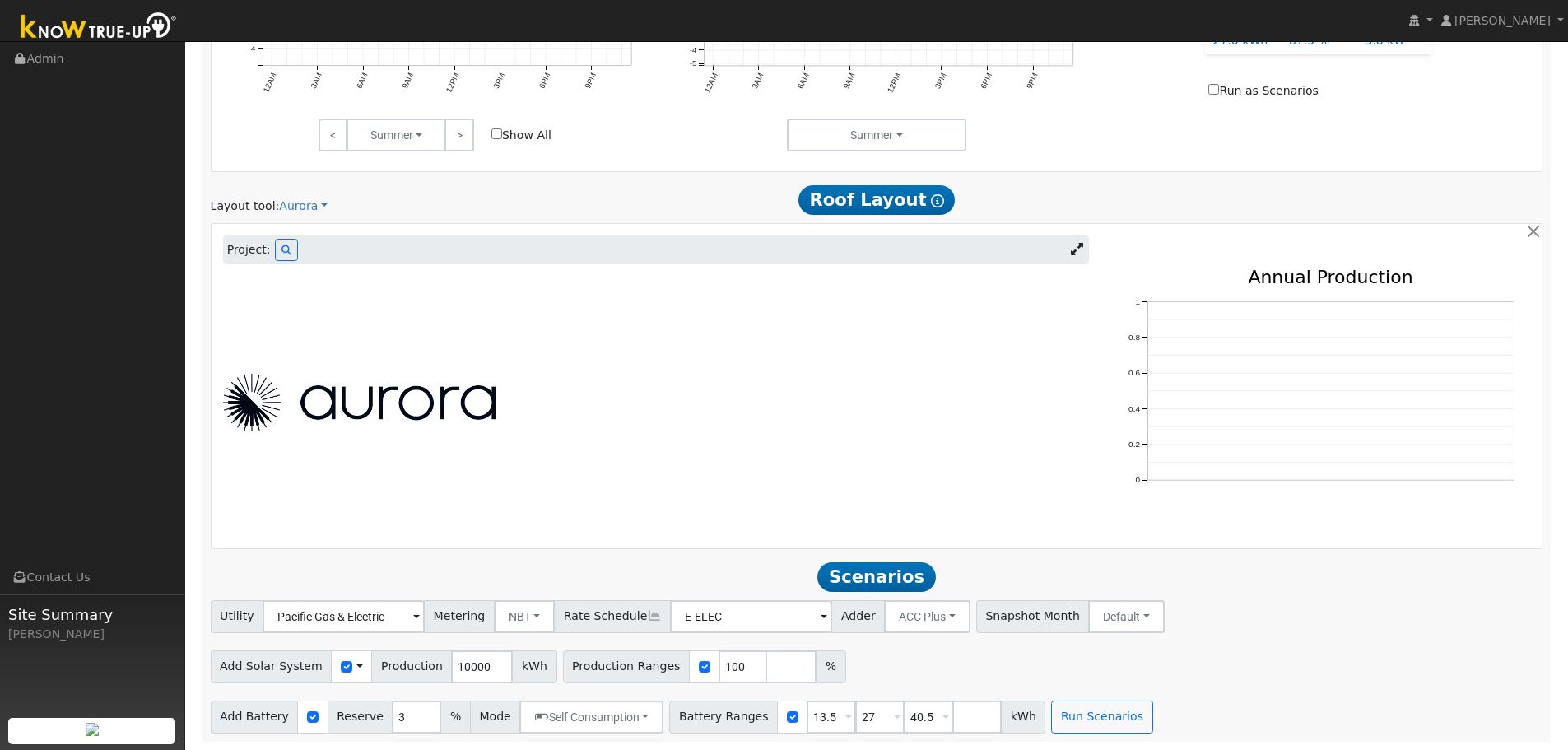
scroll to position [621, 0]
click at [283, 258] on icon at bounding box center [286, 252] width 10 height 10
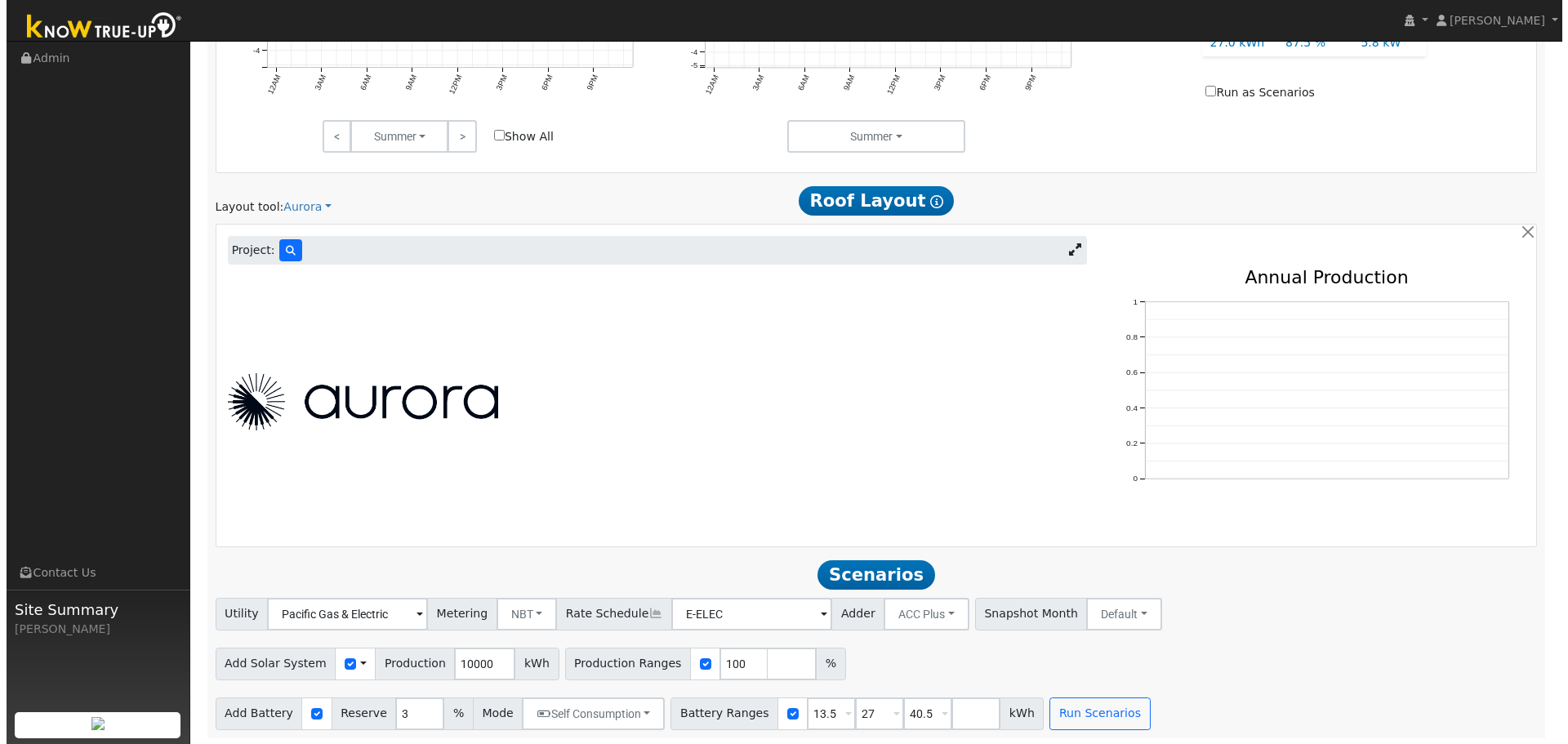
scroll to position [863, 0]
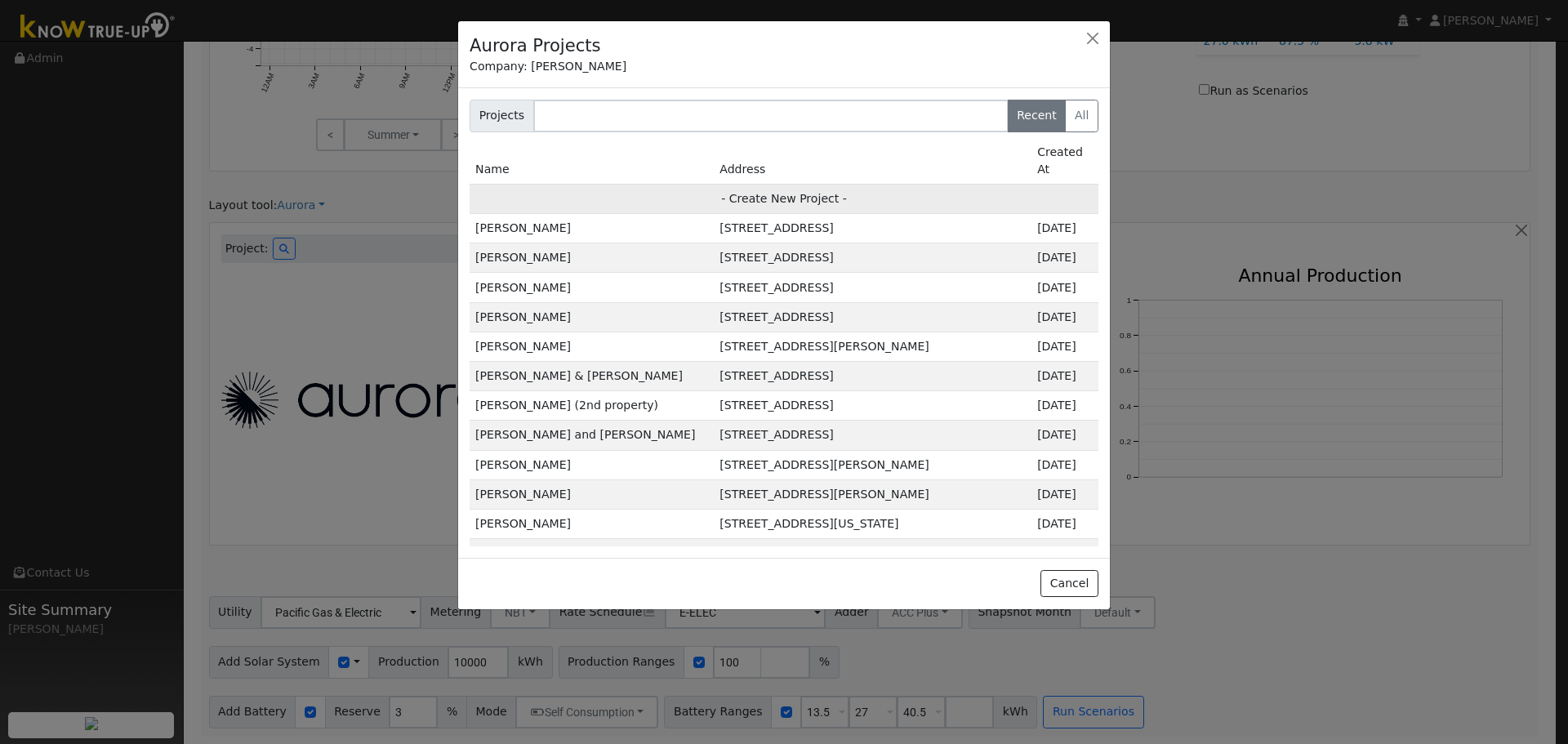
click at [764, 184] on td "- Create New Project -" at bounding box center [784, 199] width 629 height 30
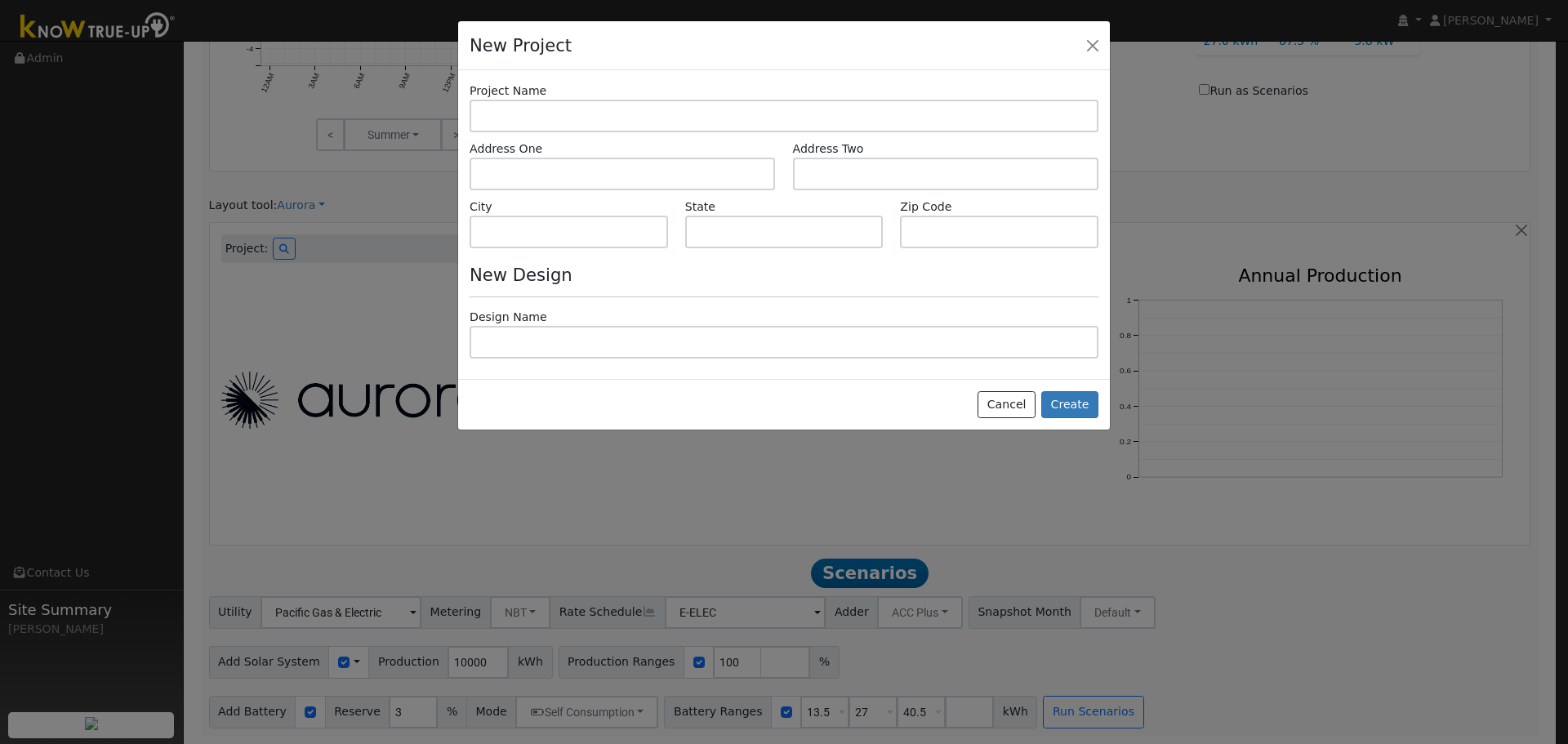
type input "[PERSON_NAME]"
type input "[STREET_ADDRESS]"
type input "[GEOGRAPHIC_DATA]"
type input "CA"
type input "94533"
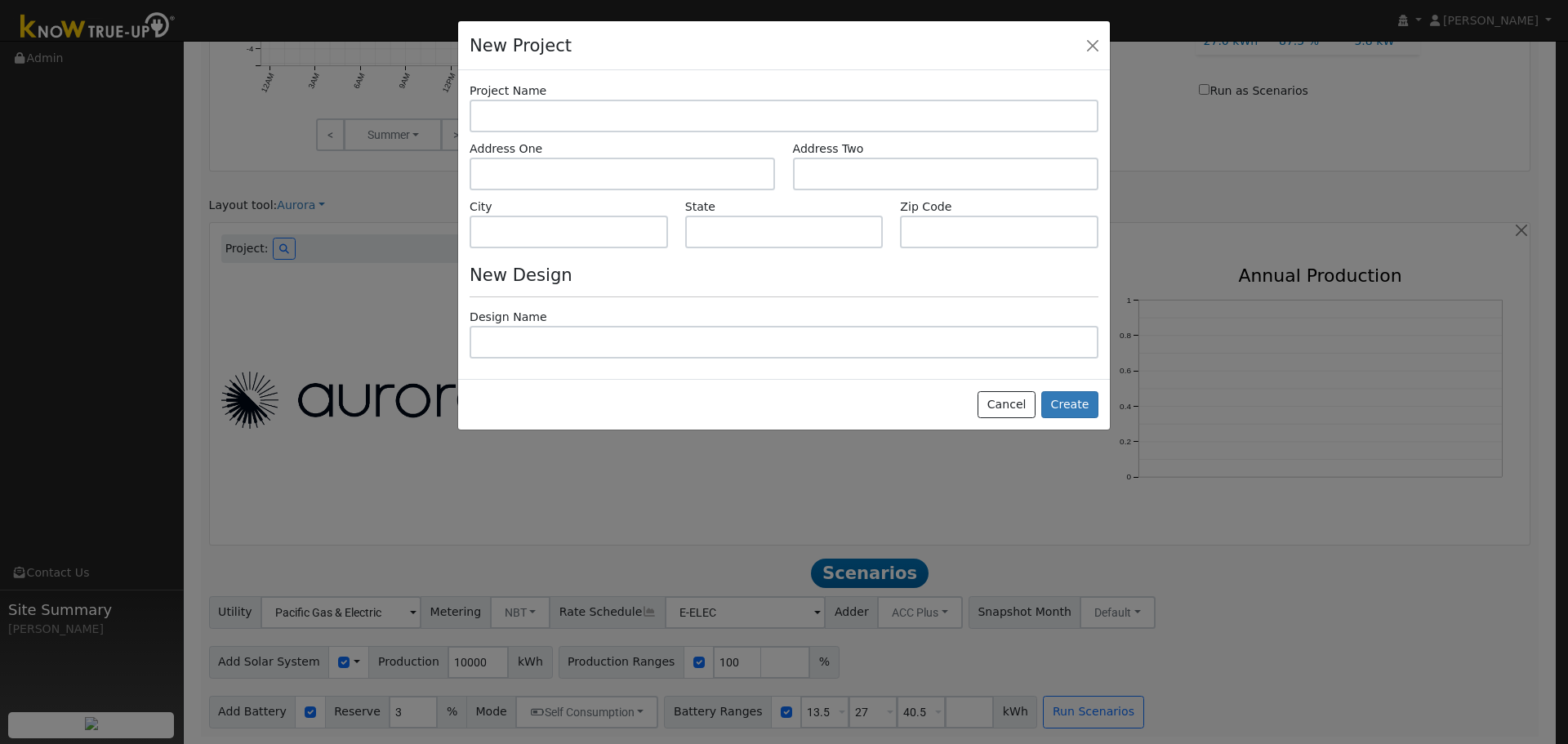
type input "Design"
click at [1073, 407] on button "Create" at bounding box center [1070, 405] width 57 height 28
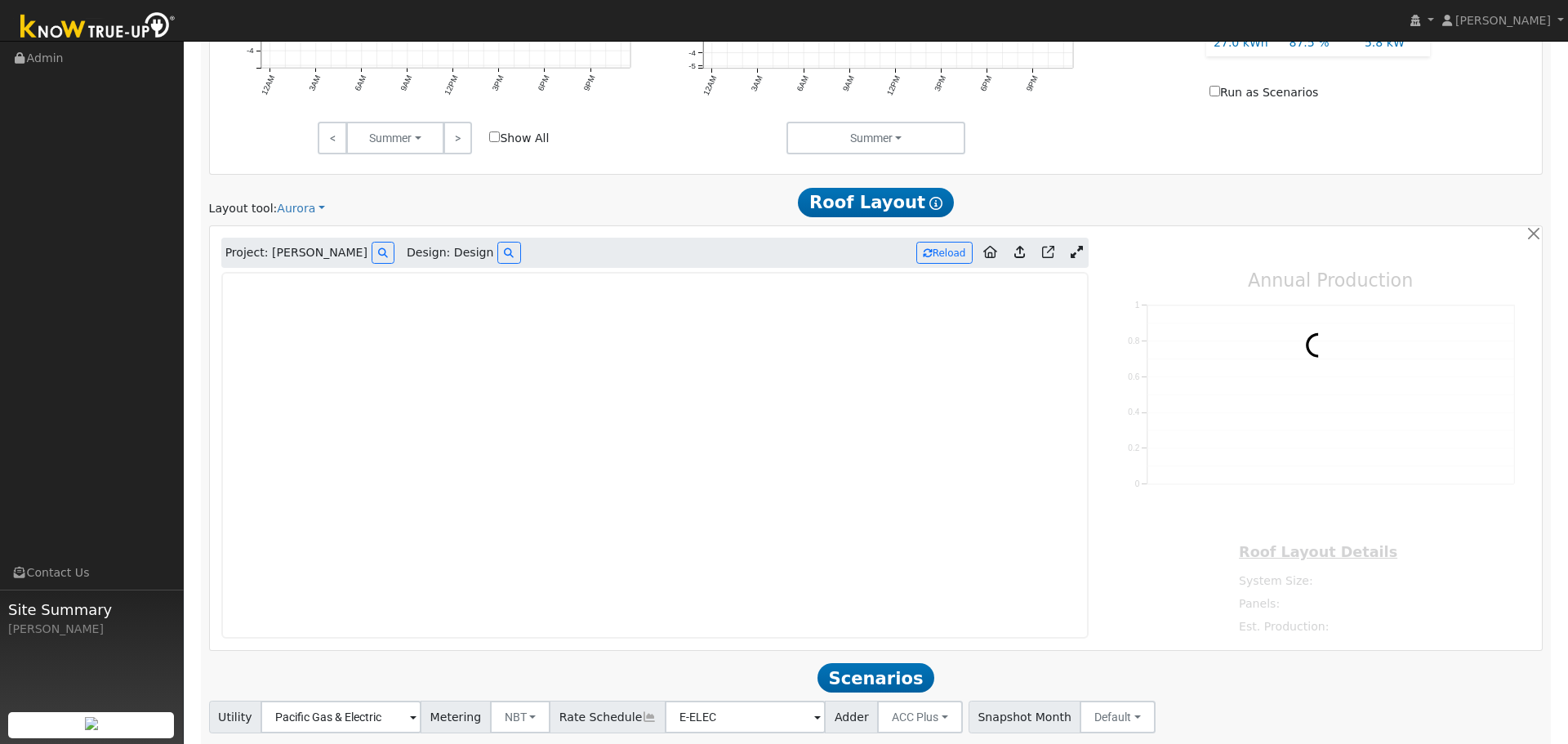
type input "0"
